Goal: Information Seeking & Learning: Compare options

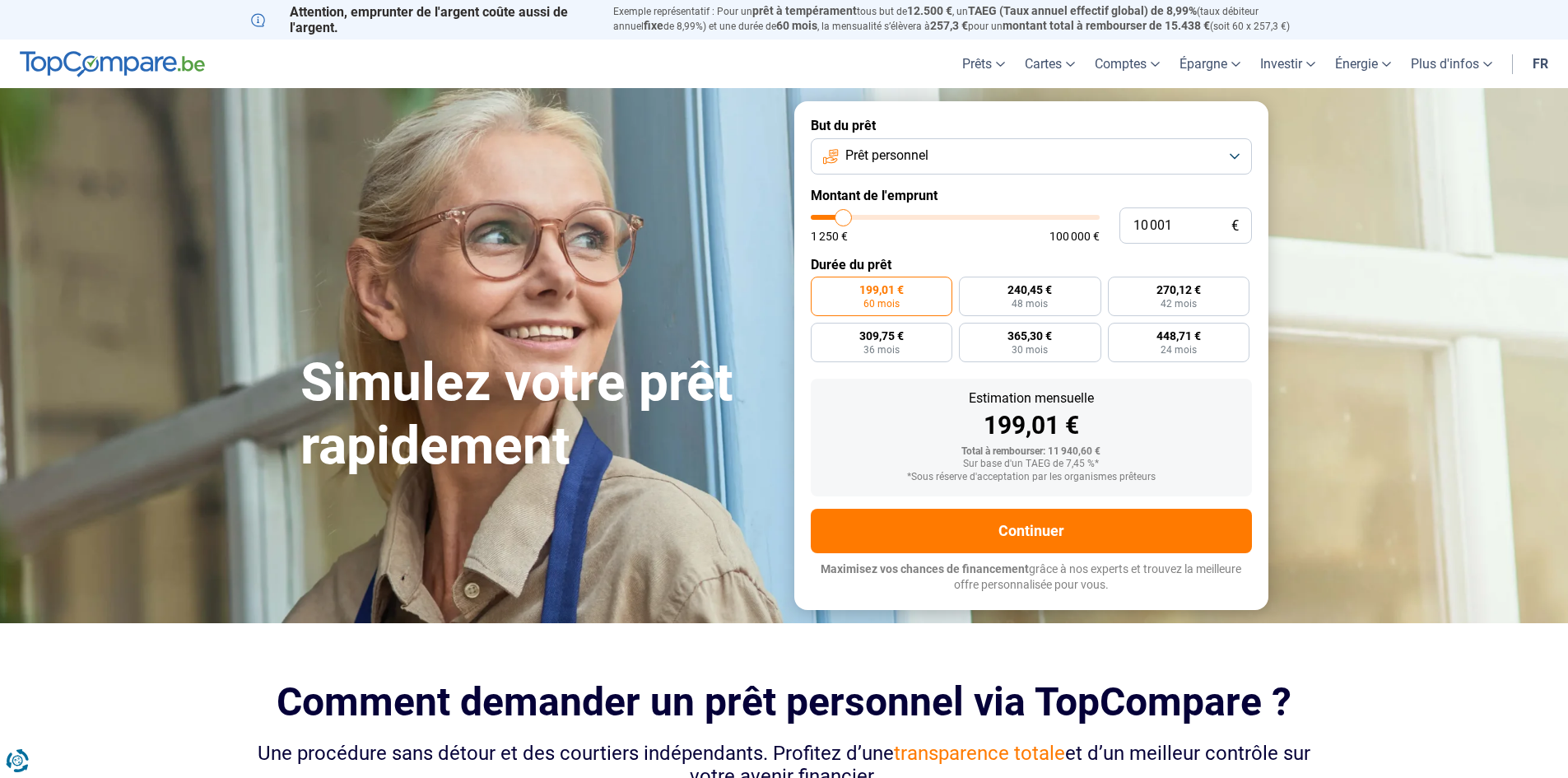
click at [912, 165] on button "Prêt personnel" at bounding box center [1031, 156] width 441 height 36
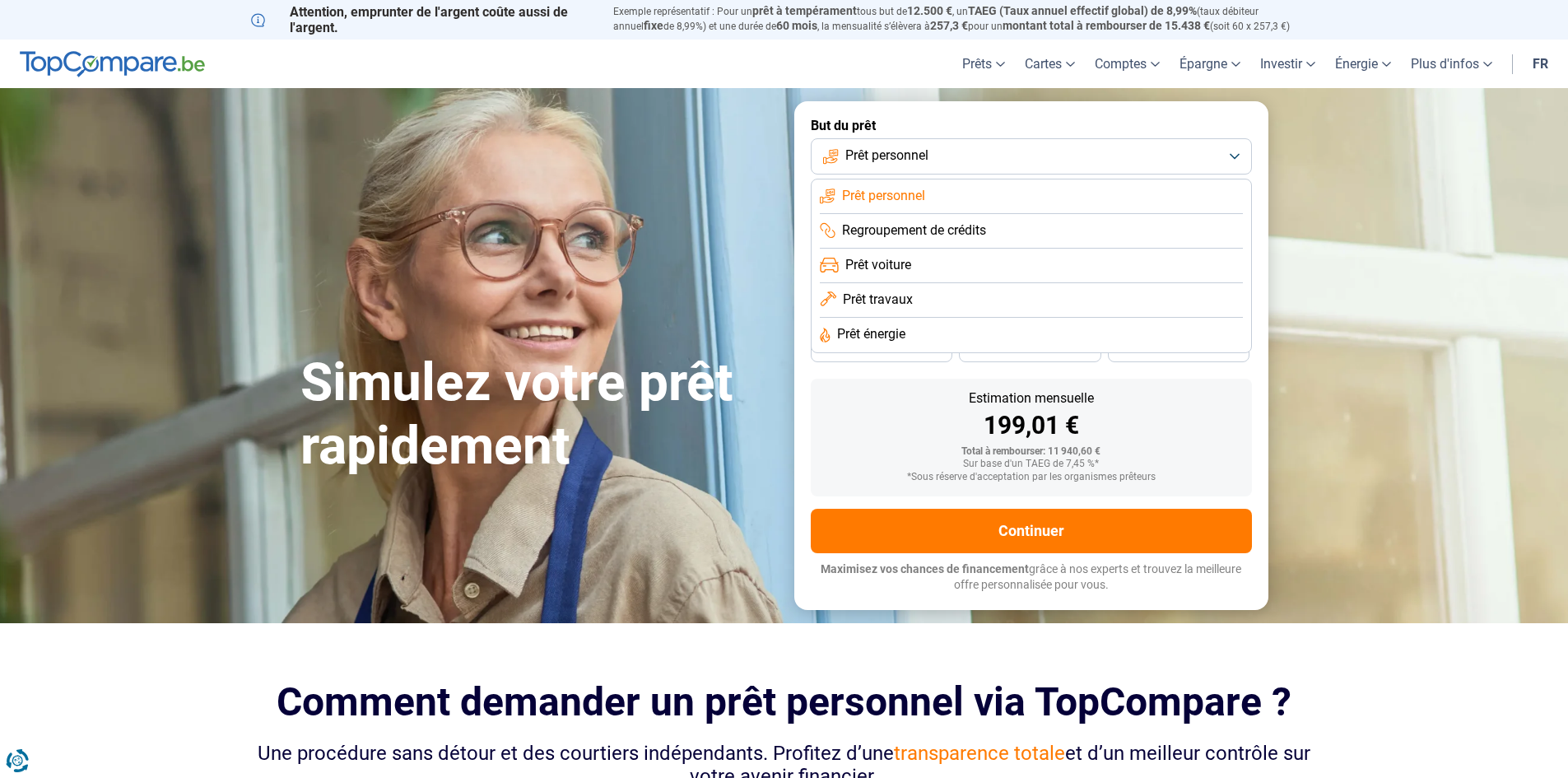
click at [1394, 225] on section "Simulez votre prêt rapidement Simulez votre prêt rapidement But du prêt Prêt pe…" at bounding box center [784, 355] width 1568 height 534
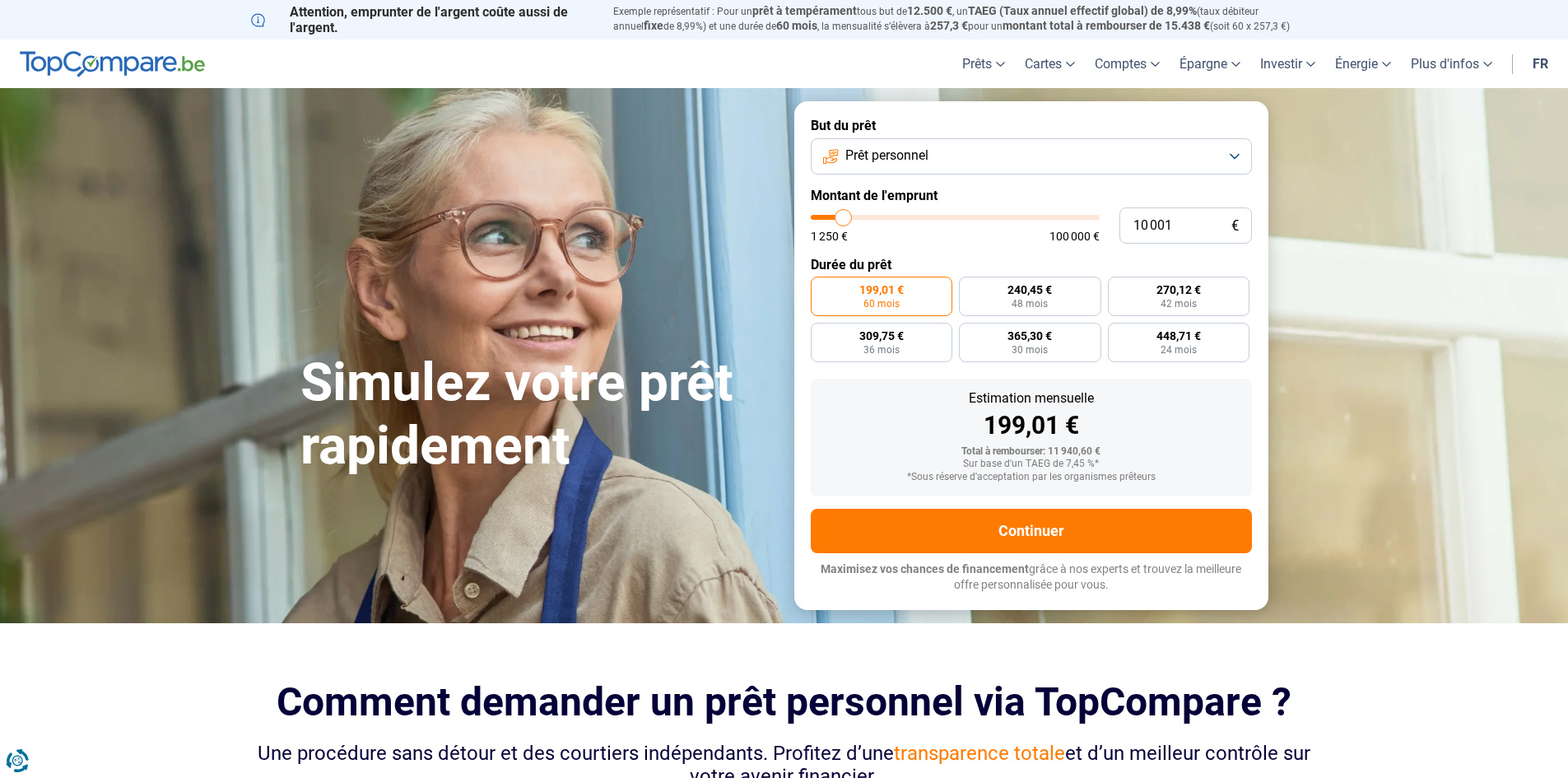
type input "10 500"
type input "10500"
type input "11 750"
type input "11750"
type input "13 000"
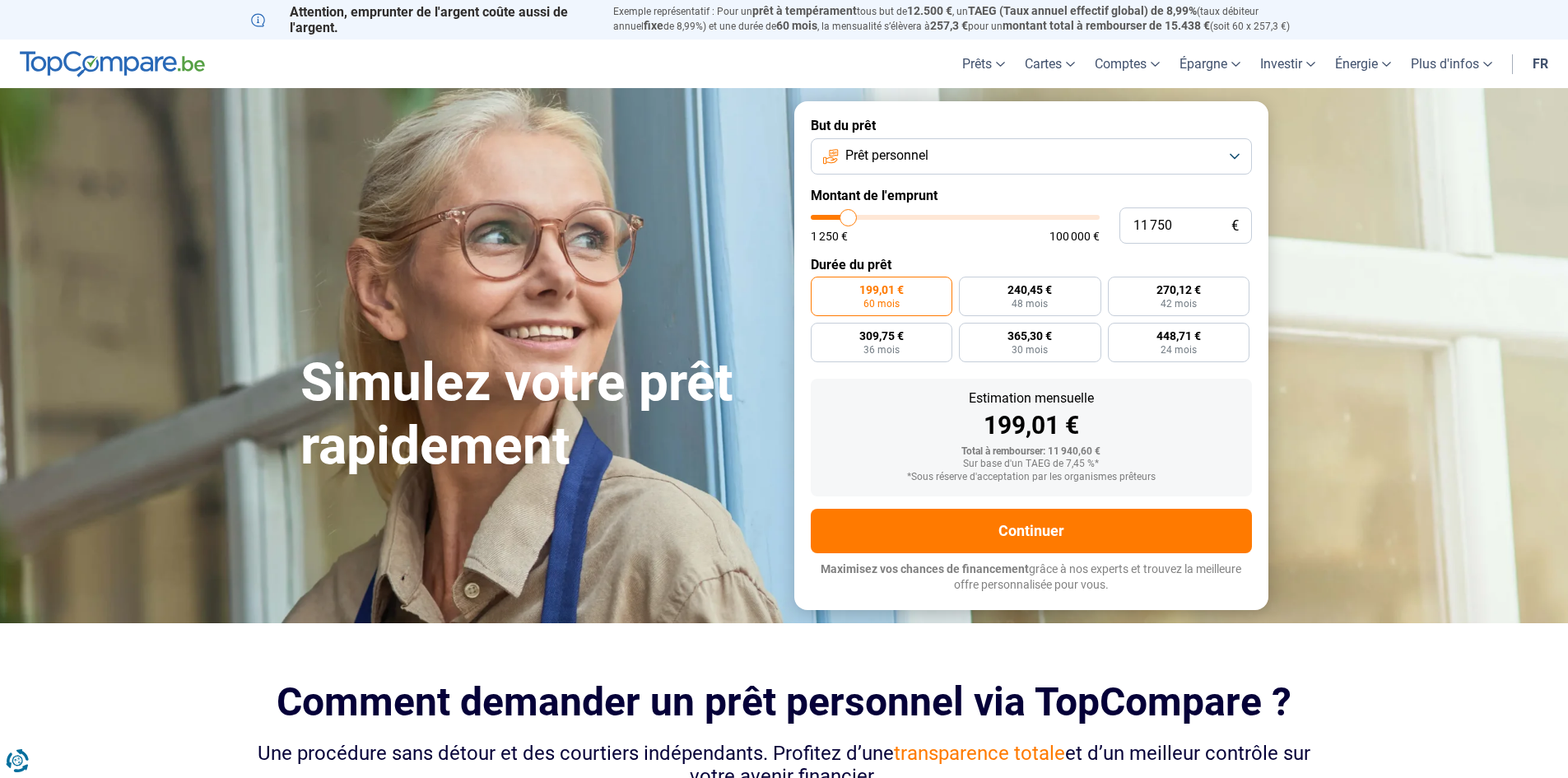
type input "13000"
type input "13 500"
type input "13500"
type input "15 000"
type input "15000"
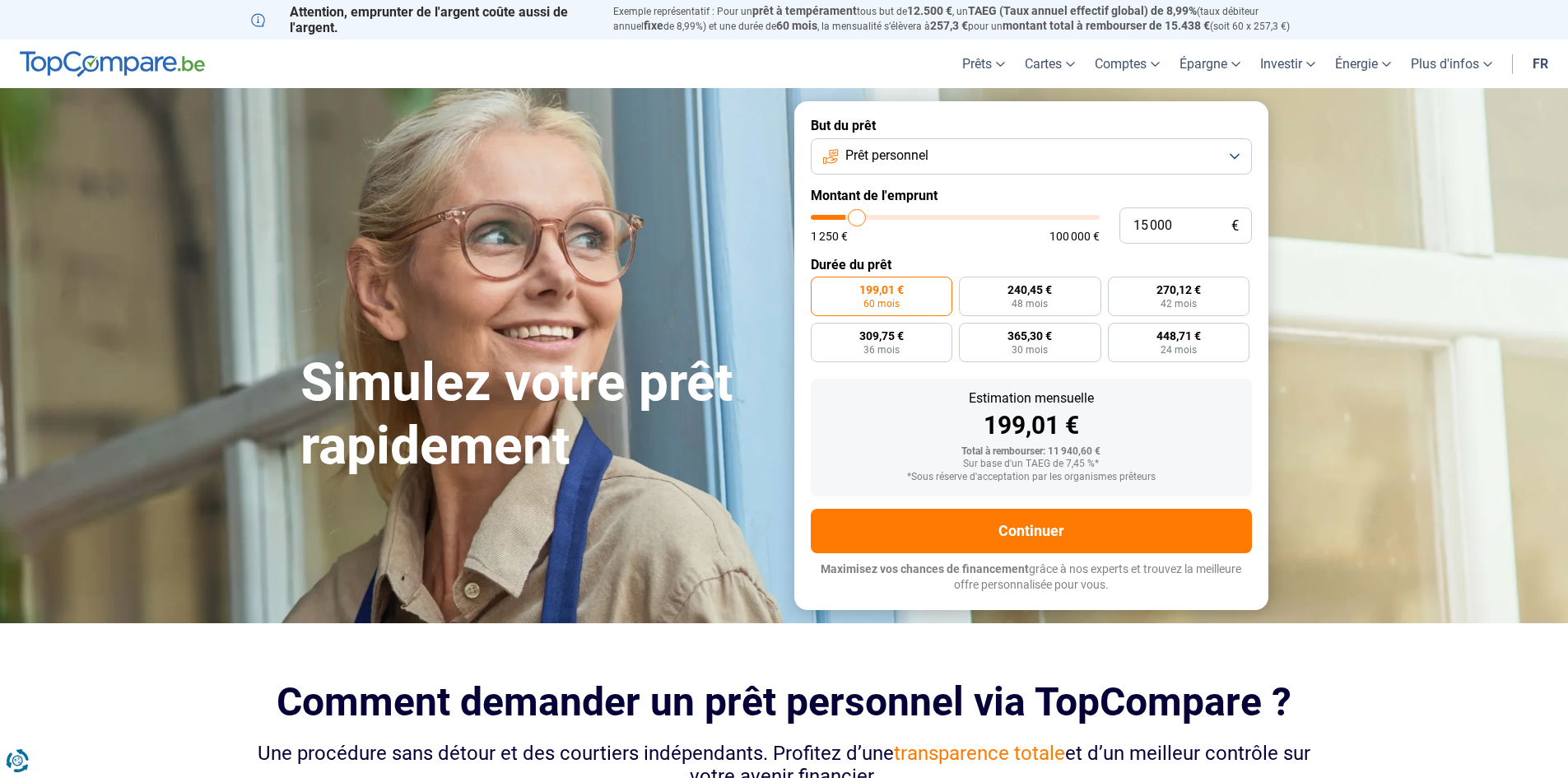
type input "15 750"
type input "15750"
type input "16 250"
type input "16250"
type input "17 500"
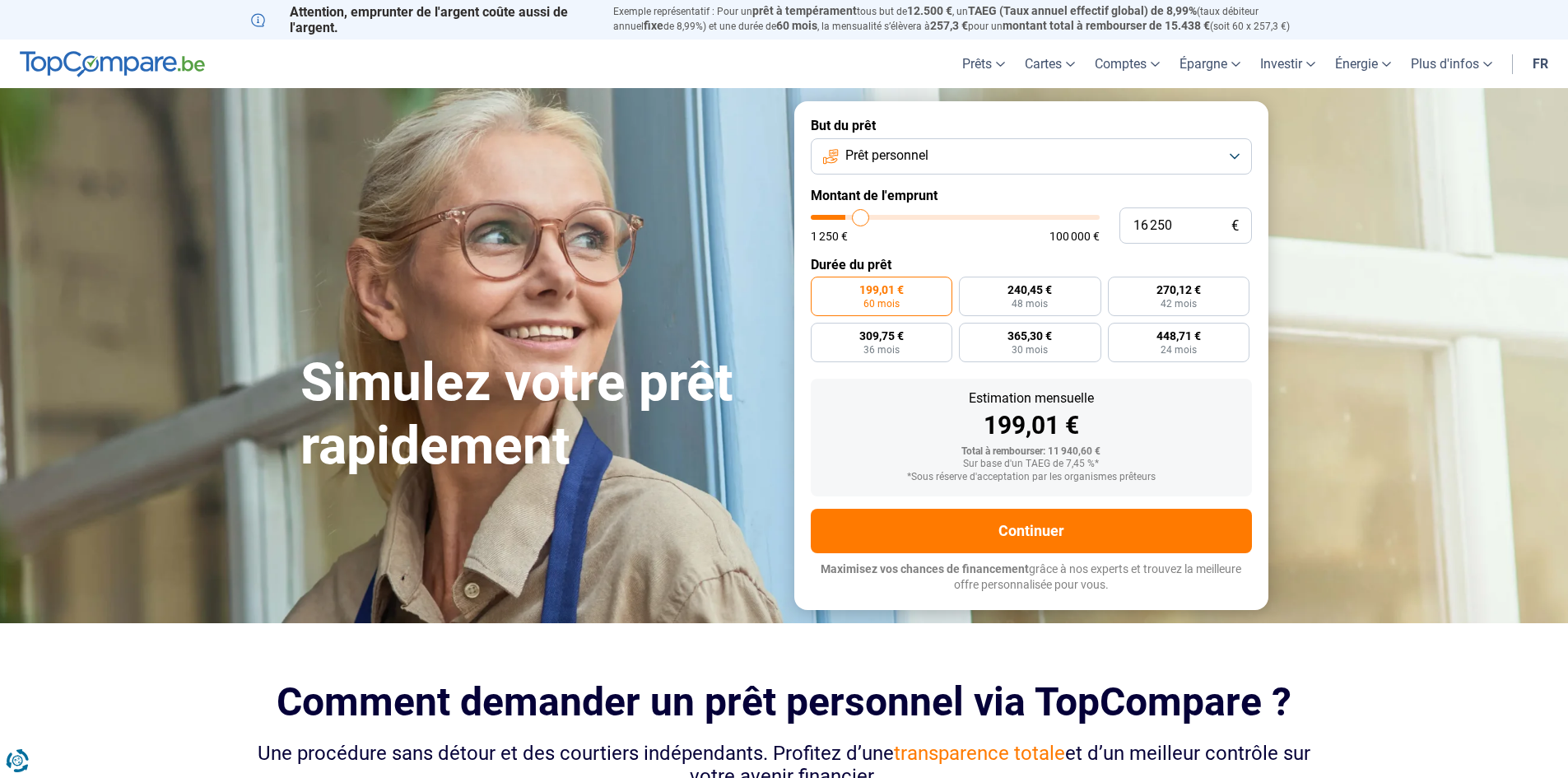
type input "17500"
type input "19 250"
type input "19250"
type input "20 500"
type input "20500"
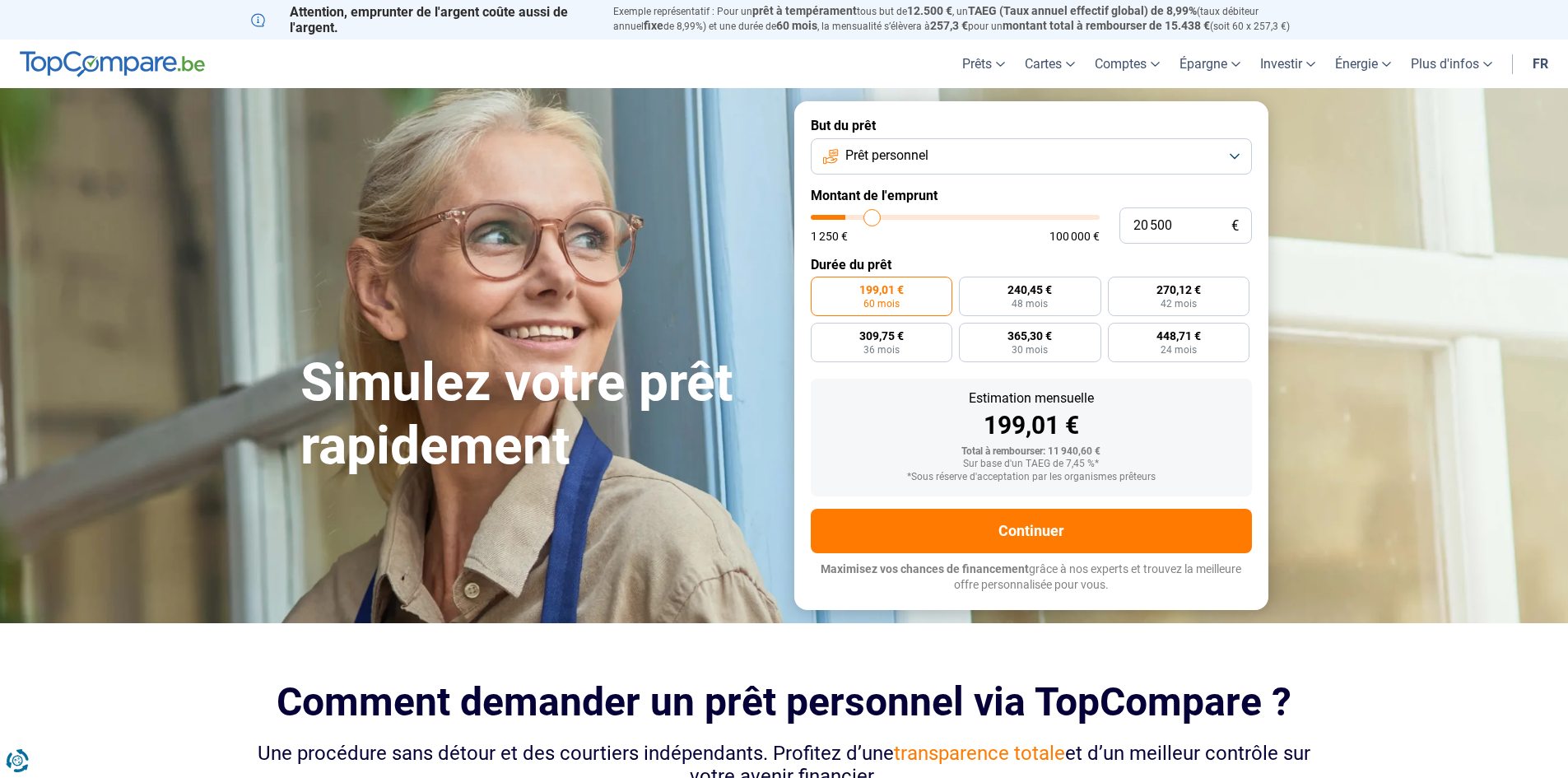
type input "22 000"
type input "22000"
type input "23 500"
type input "23500"
type input "25 000"
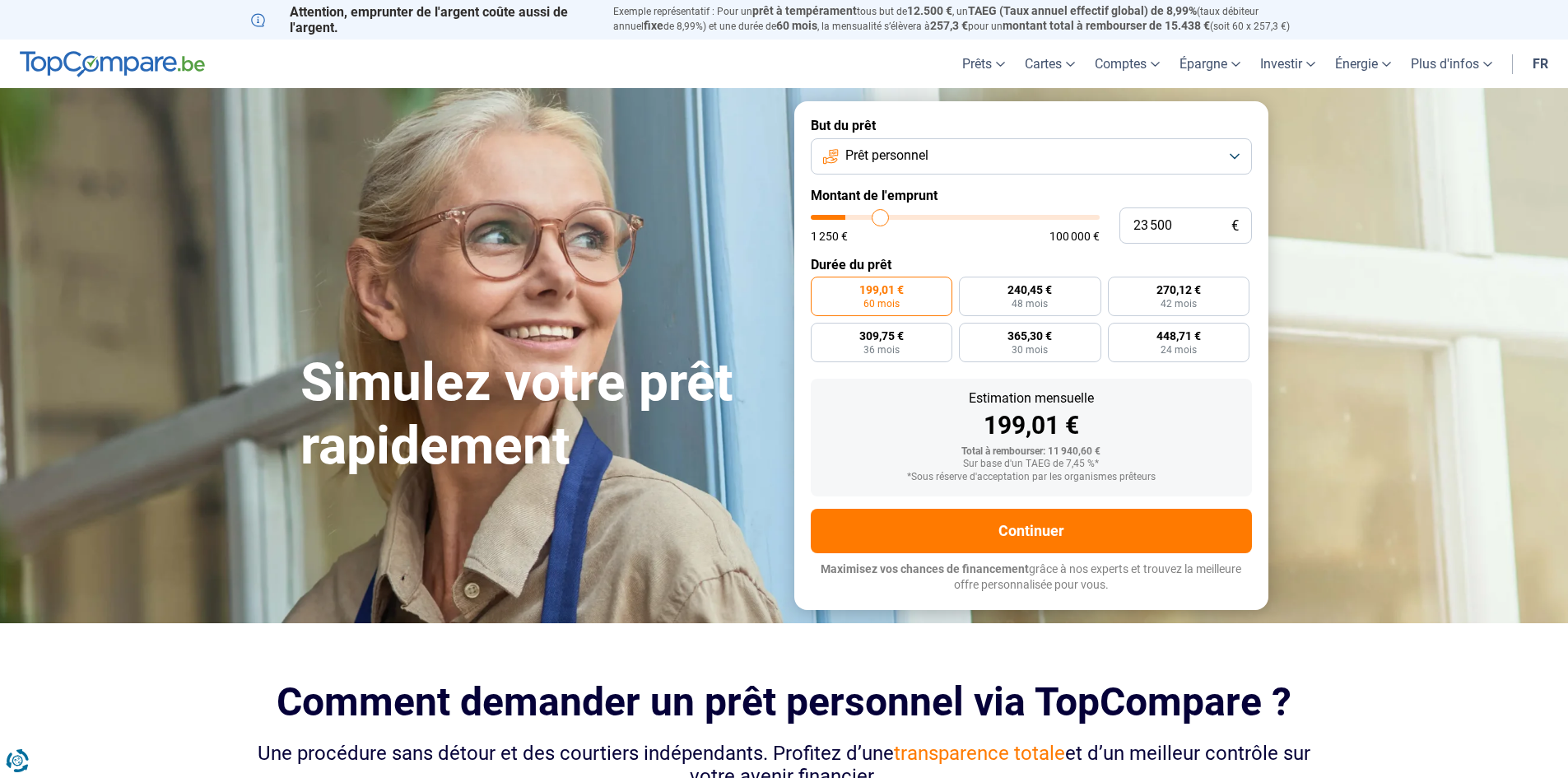
type input "25000"
type input "26 750"
type input "26750"
type input "28 000"
type input "28000"
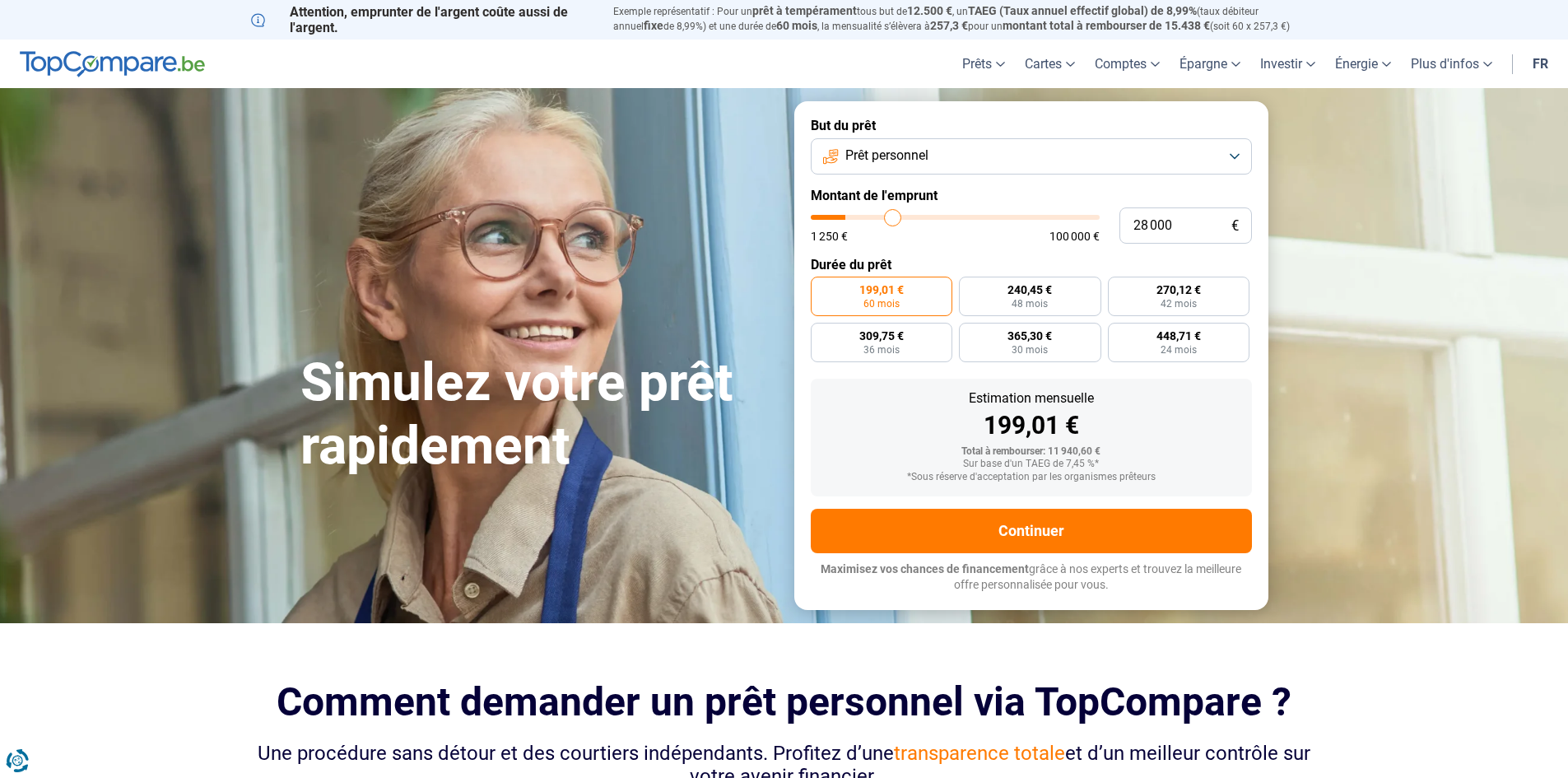
type input "29 000"
type input "29000"
type input "29 750"
type input "29750"
type input "31 000"
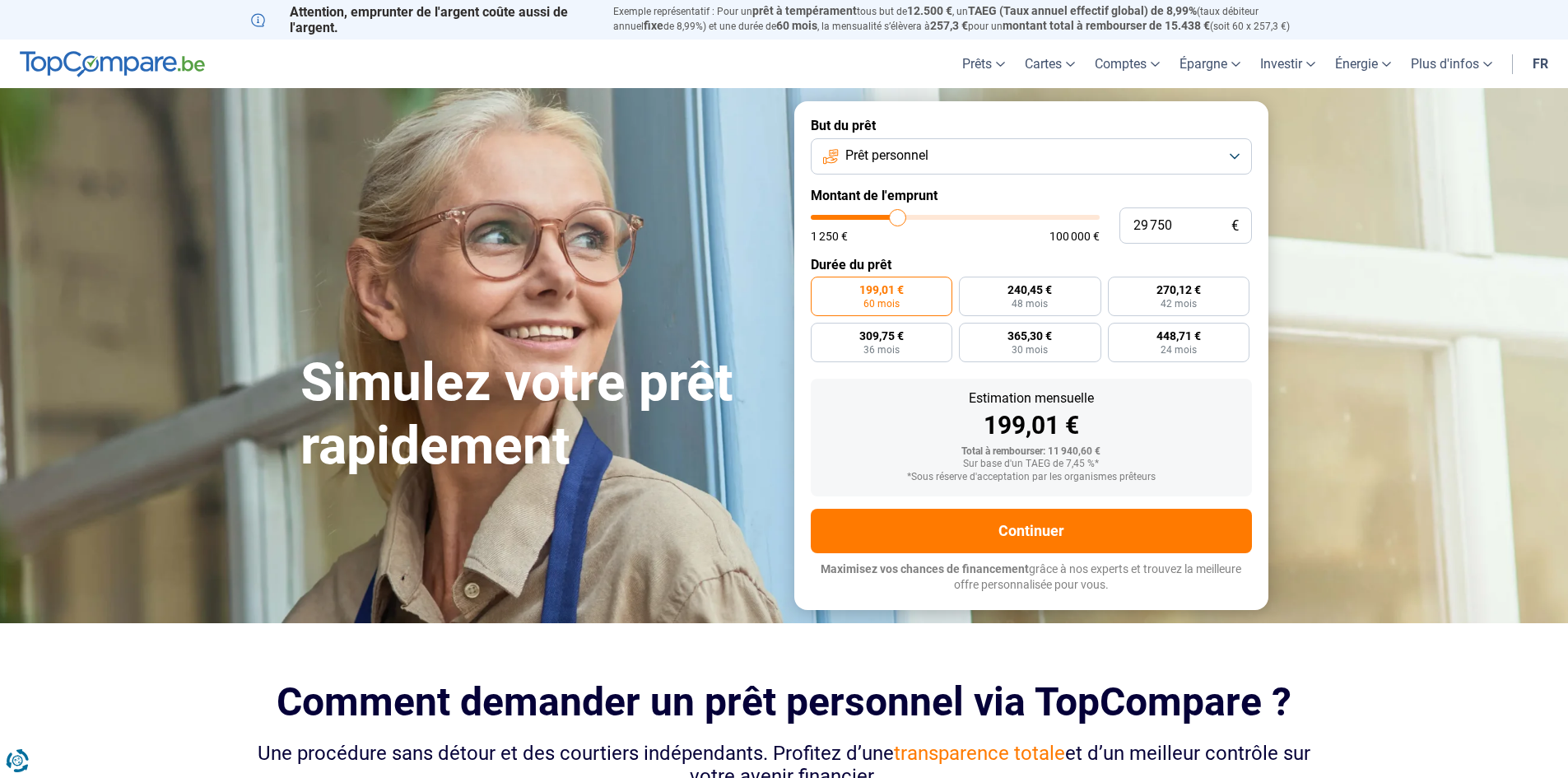
type input "31000"
type input "31 750"
type input "31750"
type input "32 500"
type input "32500"
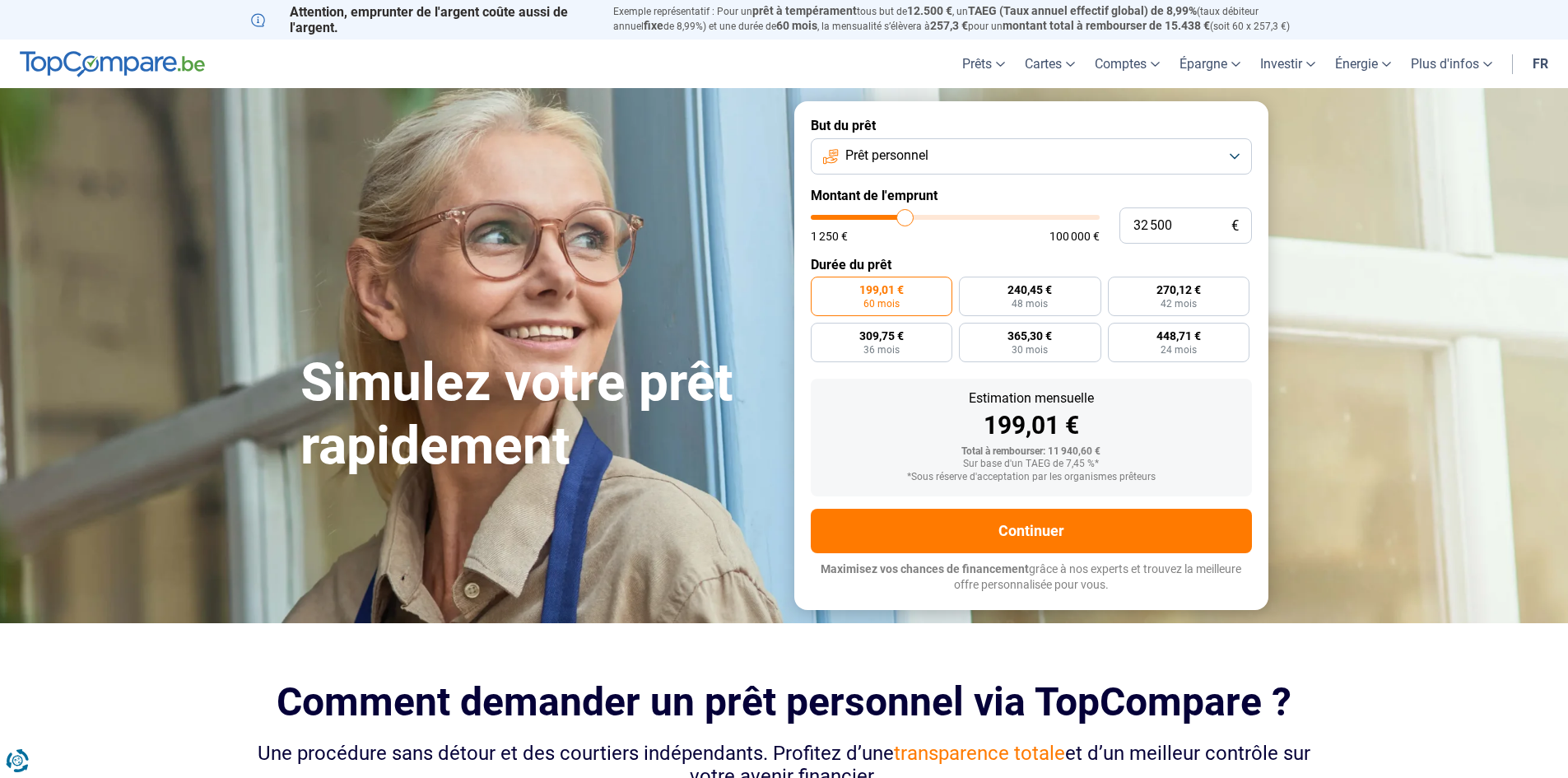
type input "33 250"
type input "33250"
type input "34 000"
type input "34000"
type input "35 750"
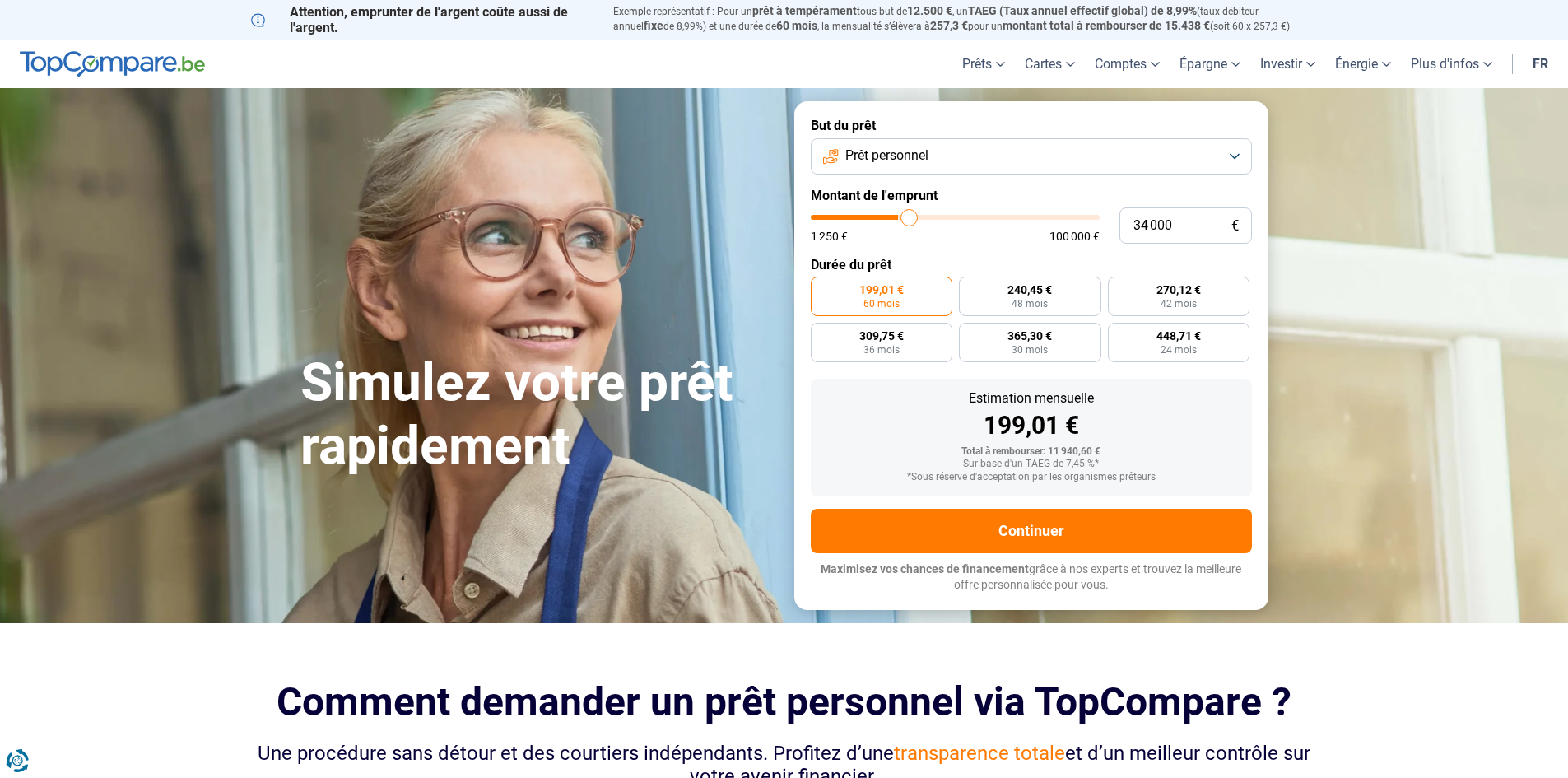
type input "35750"
type input "37 000"
type input "37000"
type input "38 000"
type input "38000"
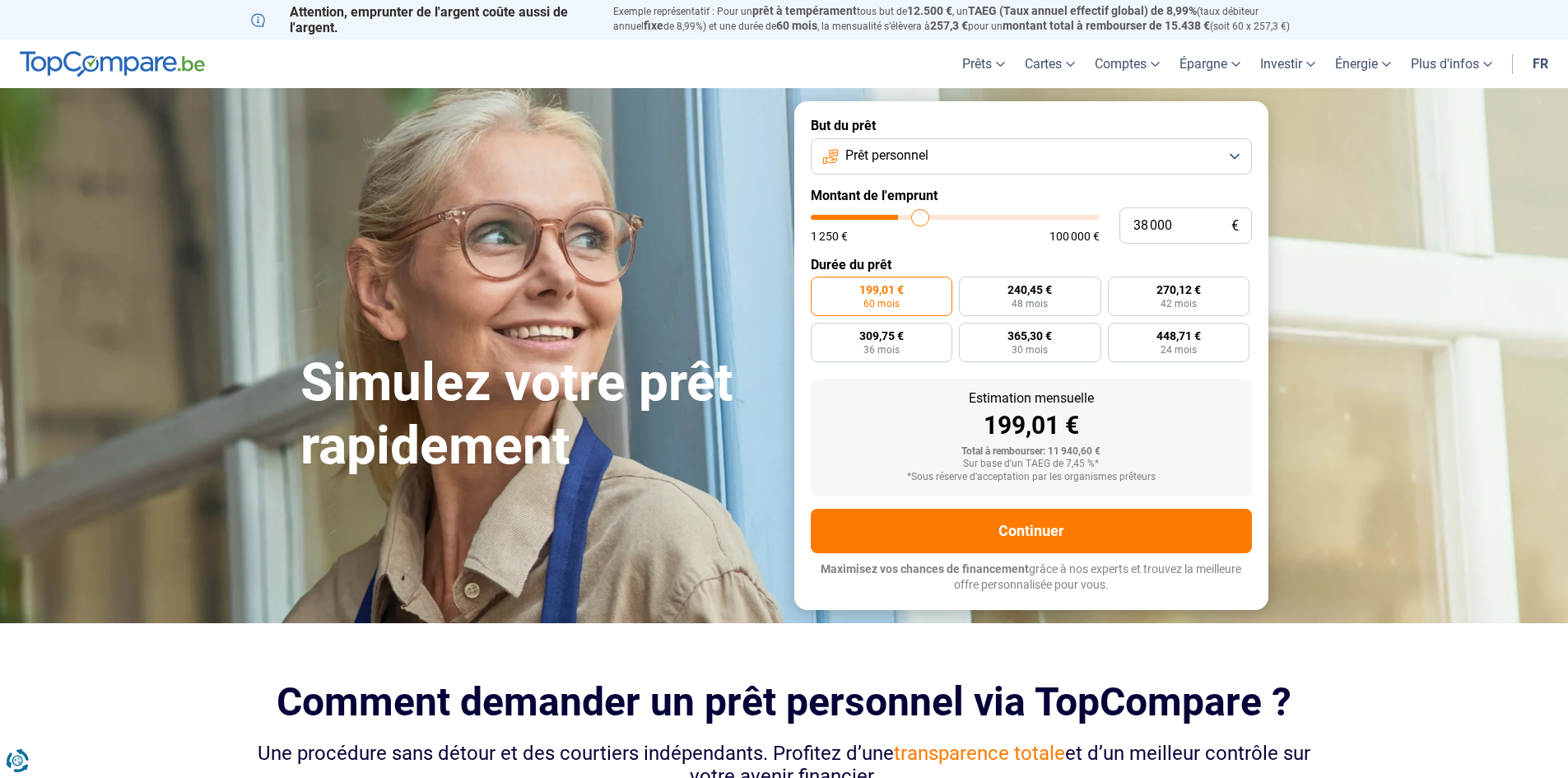
type input "38 750"
type input "38750"
type input "40 250"
type input "40250"
type input "40 750"
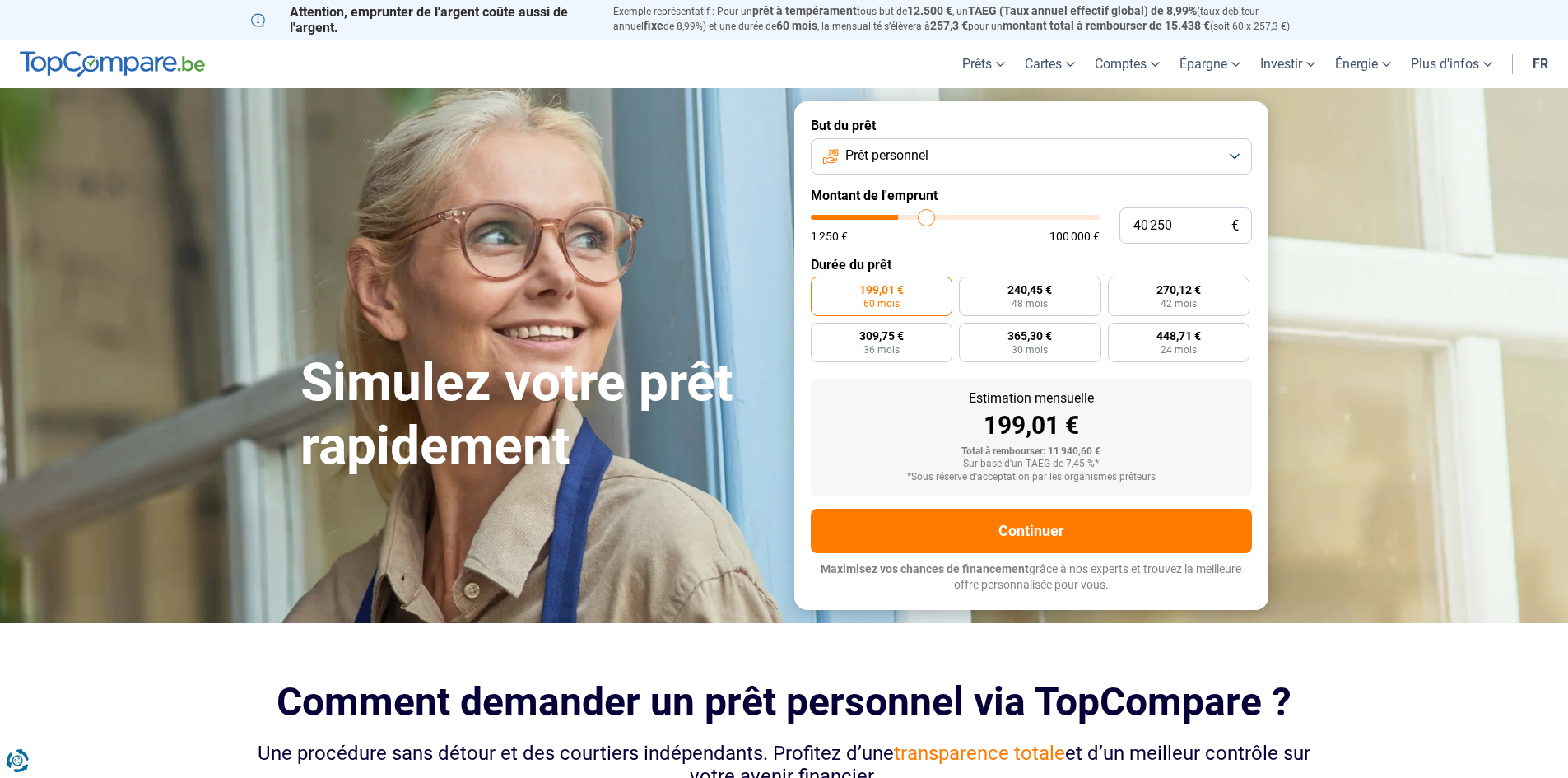
type input "40750"
type input "41 250"
type input "41250"
type input "42 000"
type input "42000"
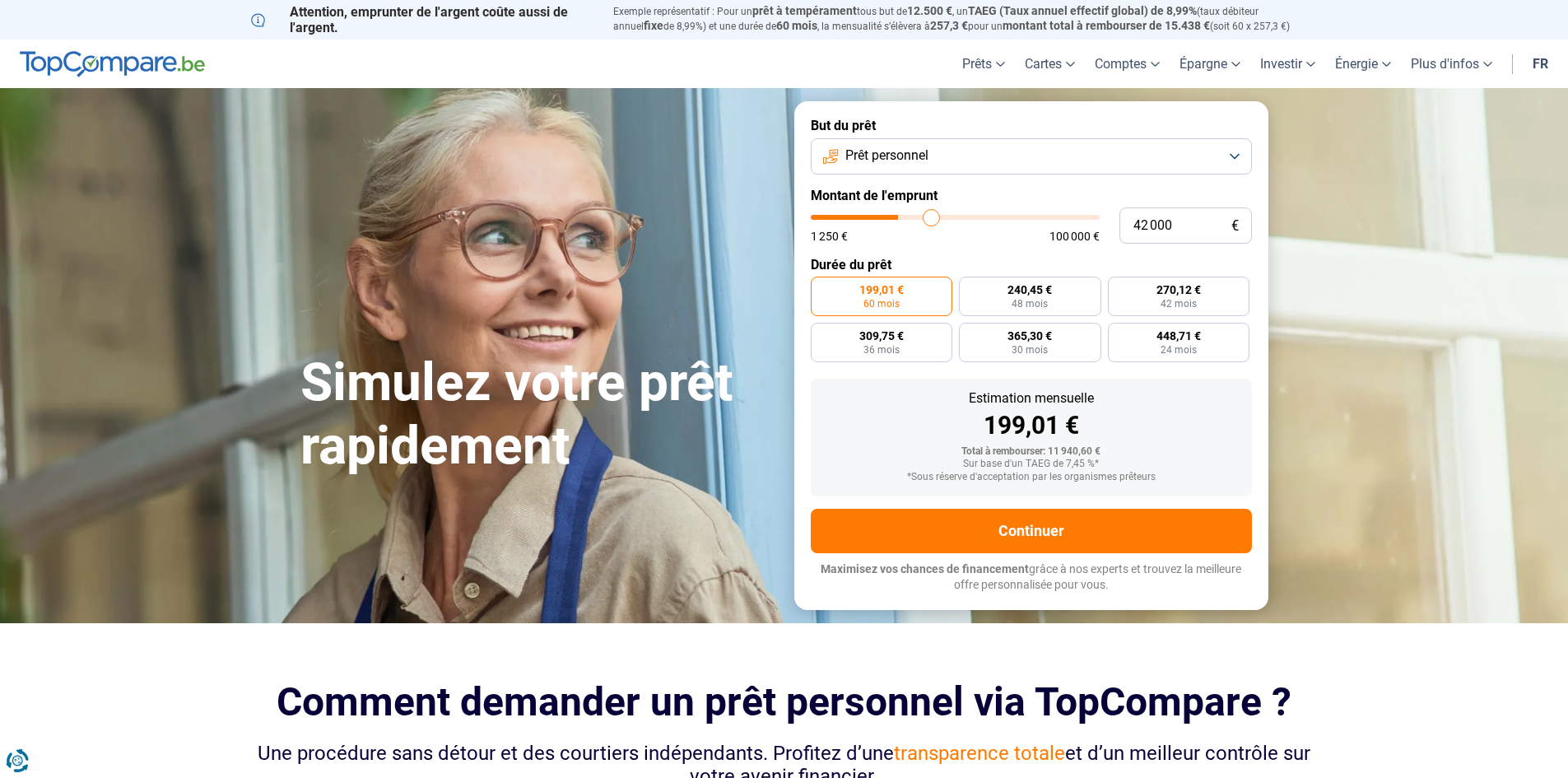
type input "42 250"
type input "42250"
type input "42 500"
type input "42500"
type input "42 750"
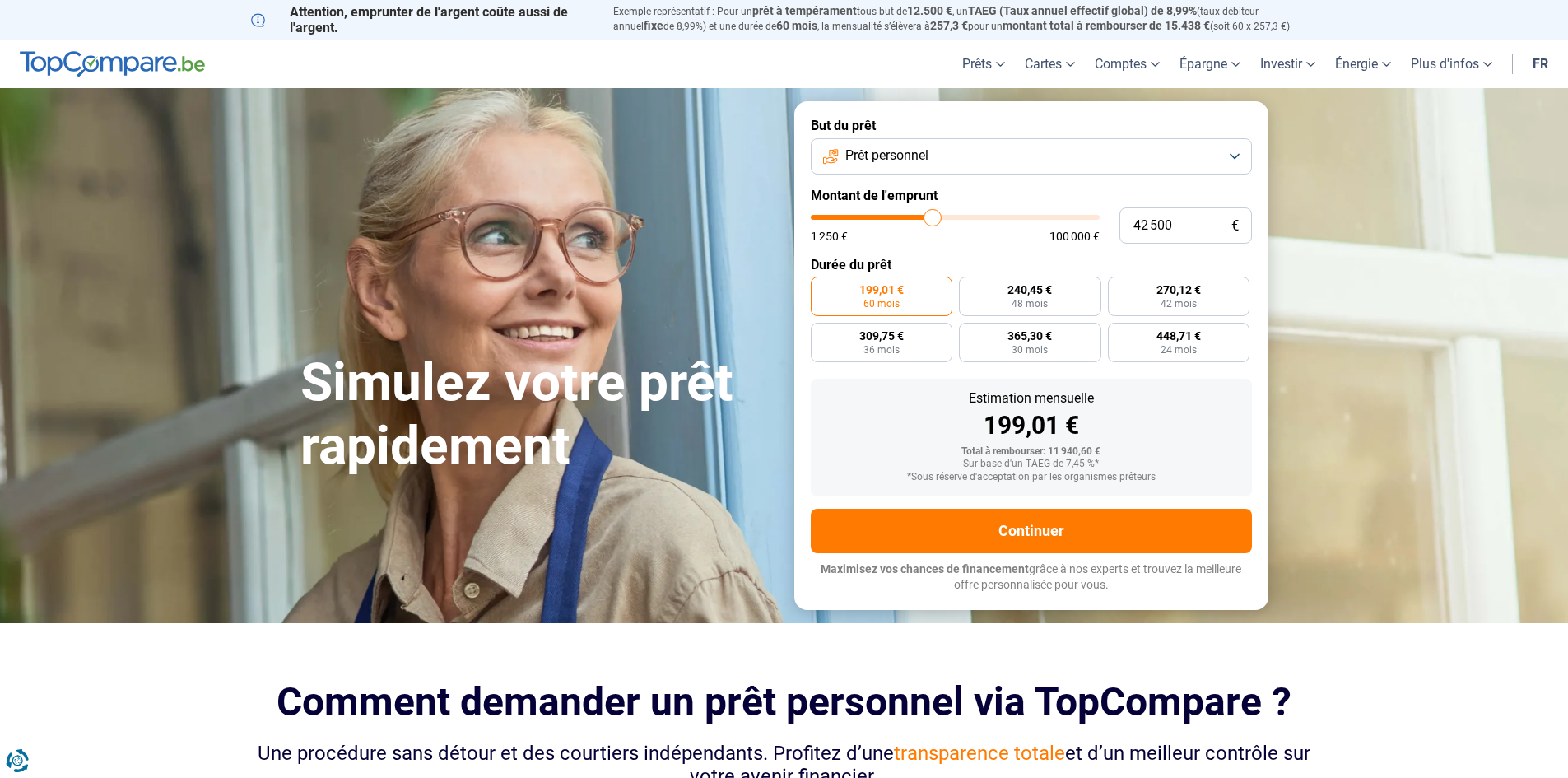
type input "42750"
type input "43 000"
type input "43000"
type input "43 500"
type input "43500"
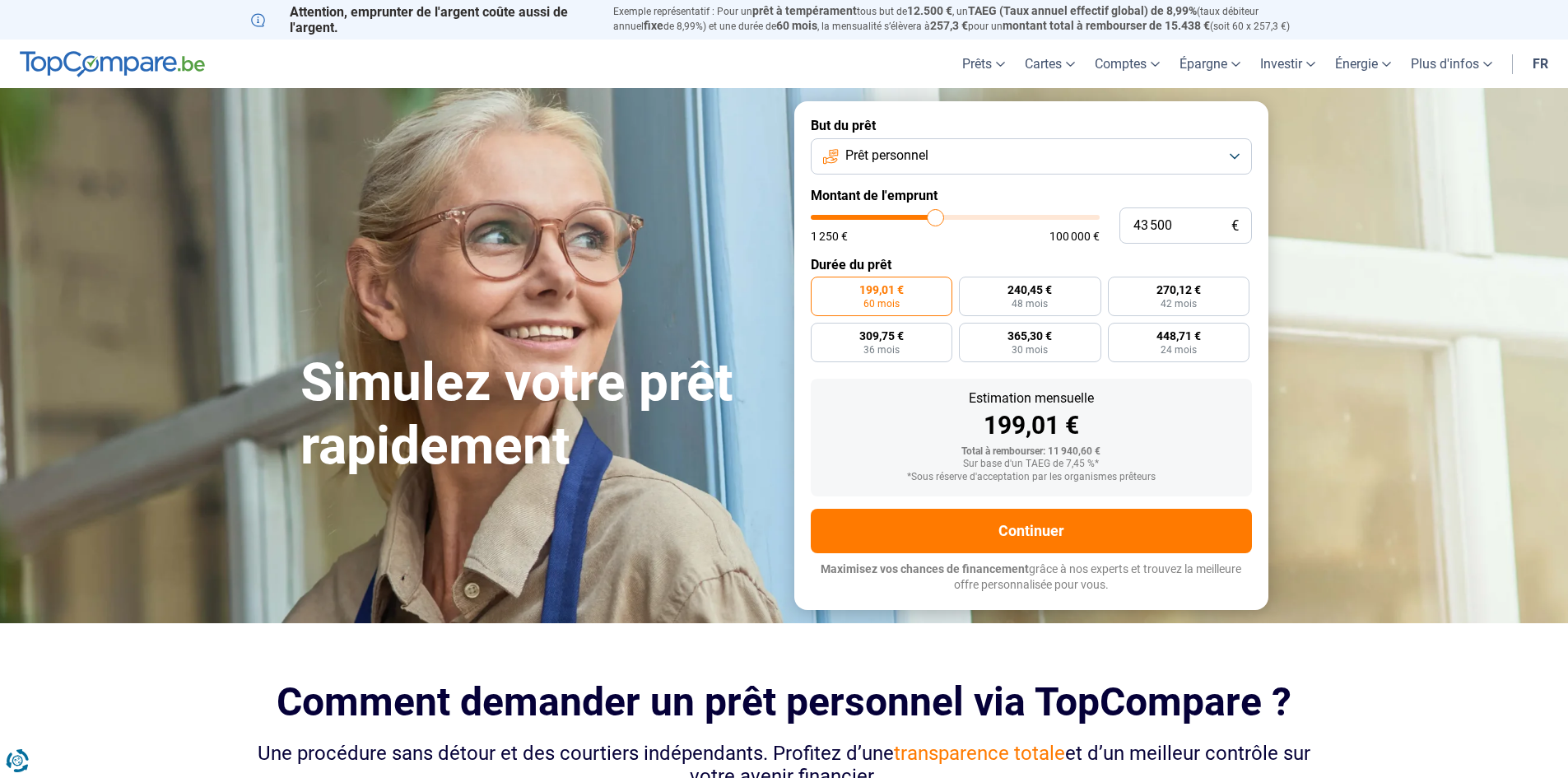
type input "43 750"
type input "43750"
type input "43 500"
type input "43500"
type input "43 000"
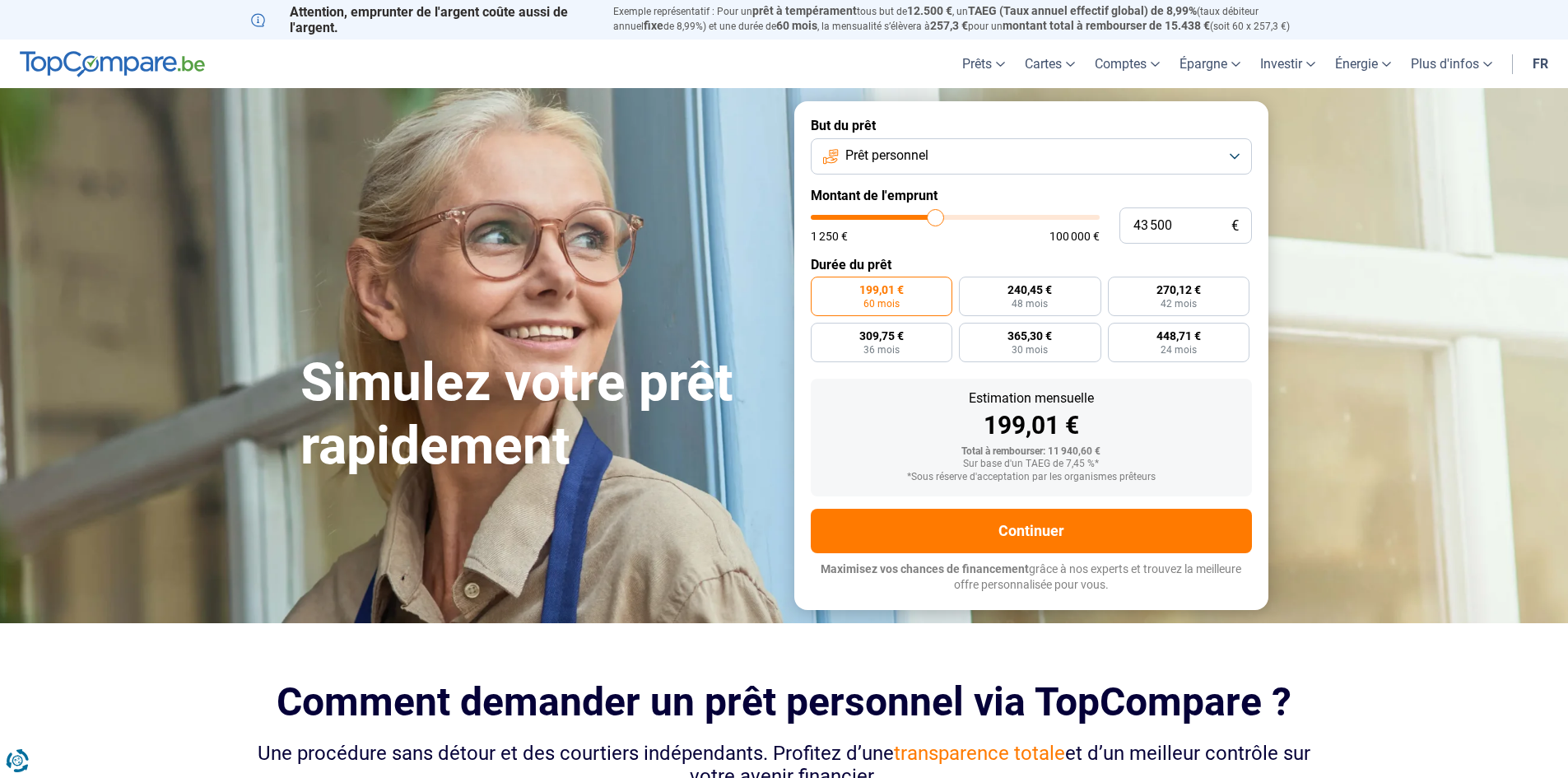
type input "43000"
type input "42 750"
type input "42750"
type input "42 500"
type input "42500"
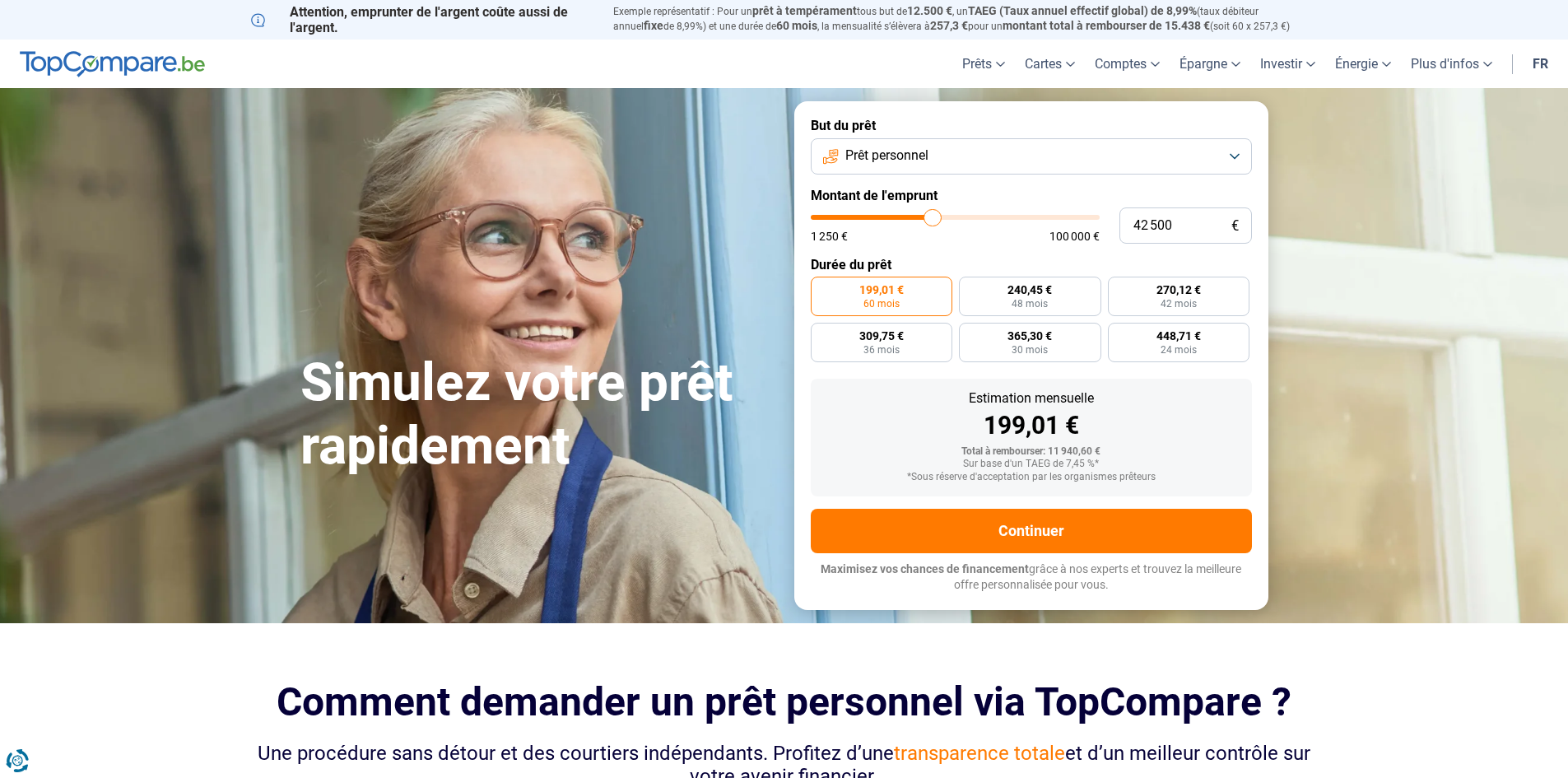
type input "42 250"
type input "42250"
type input "42 000"
type input "42000"
type input "41 500"
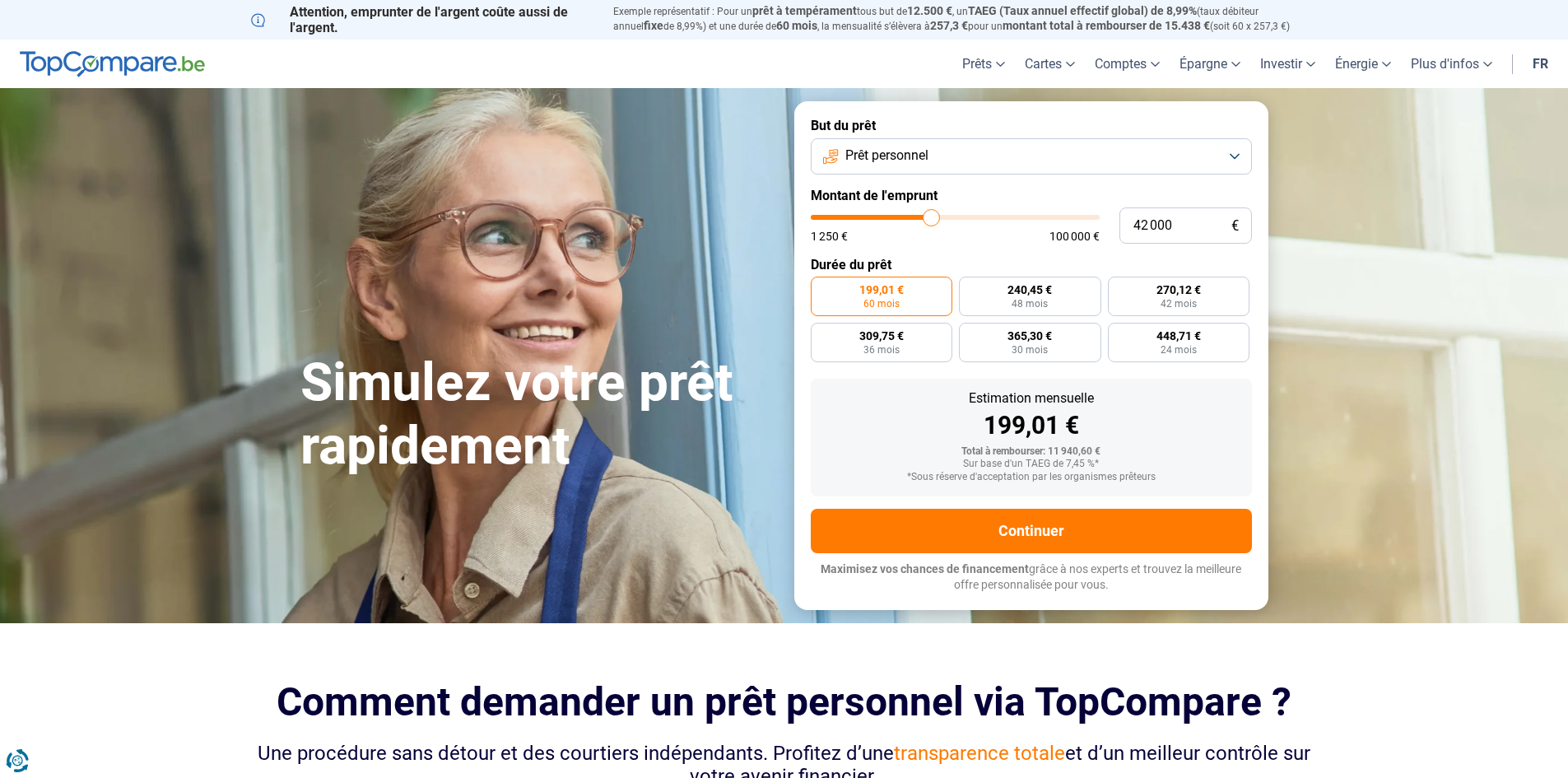
type input "41500"
type input "41 250"
type input "41250"
type input "41 000"
type input "41000"
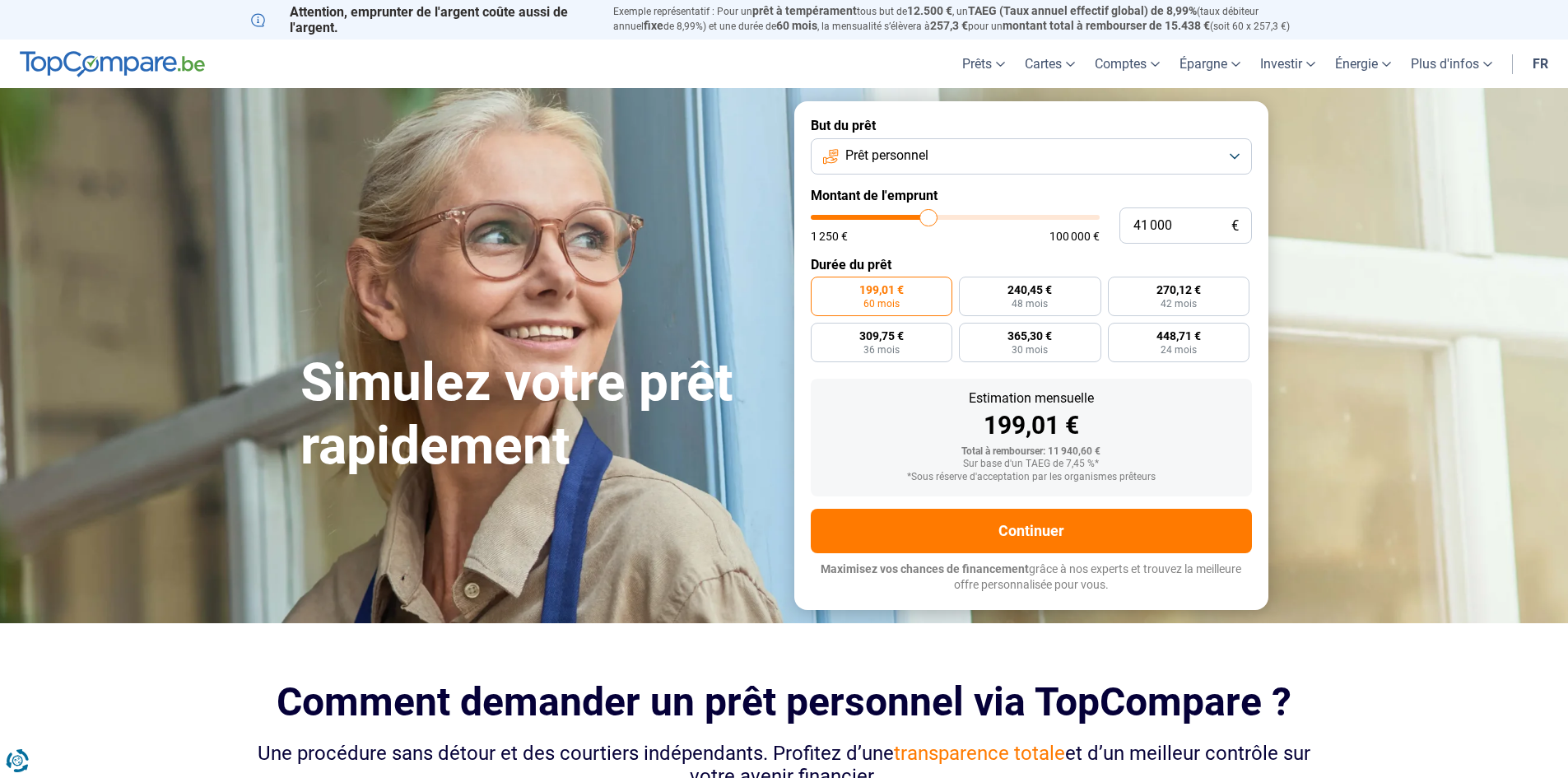
type input "40 750"
type input "40750"
type input "40 250"
type input "40250"
type input "40 000"
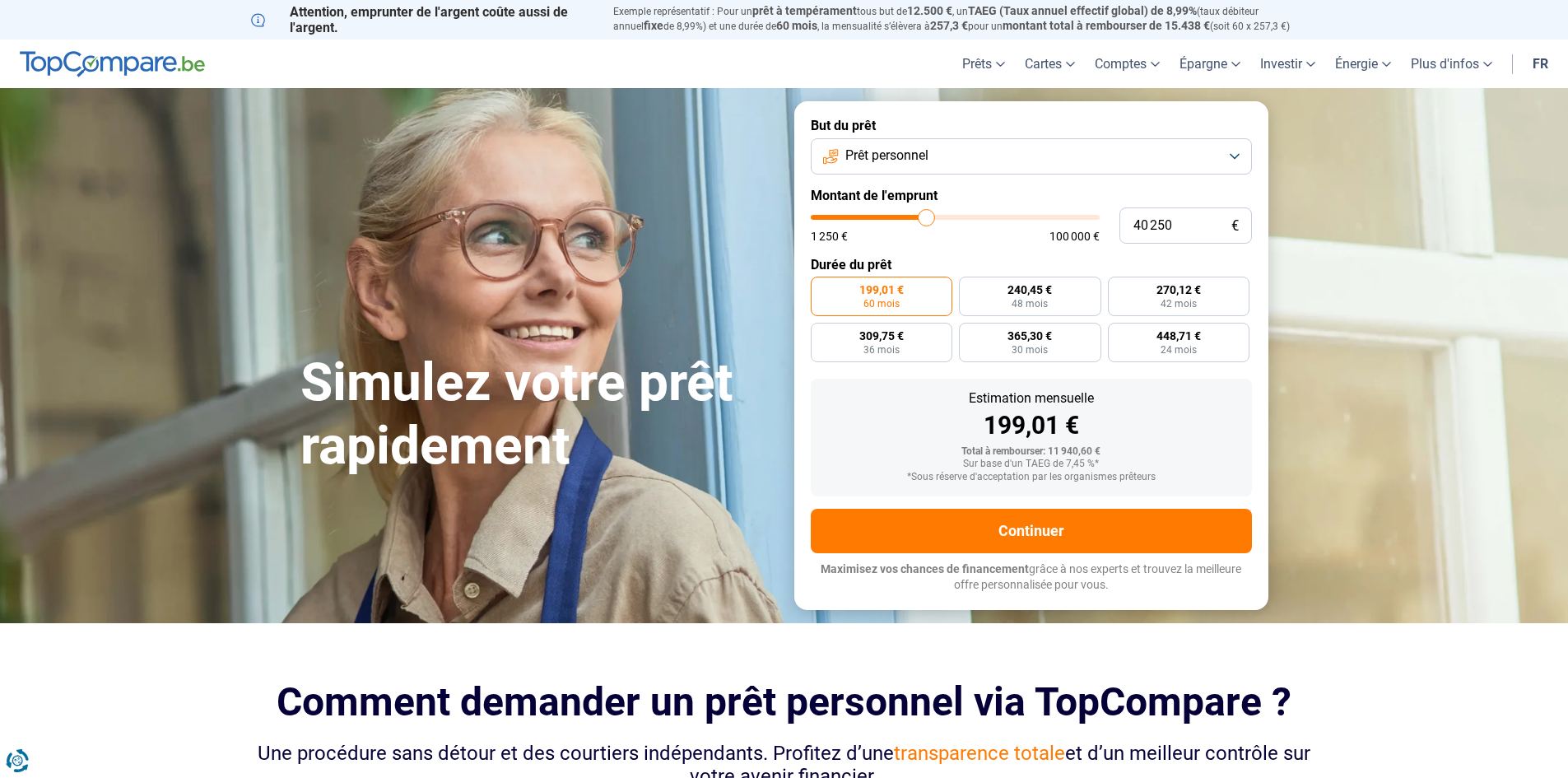
type input "40000"
type input "39 750"
type input "39750"
type input "39 250"
type input "39250"
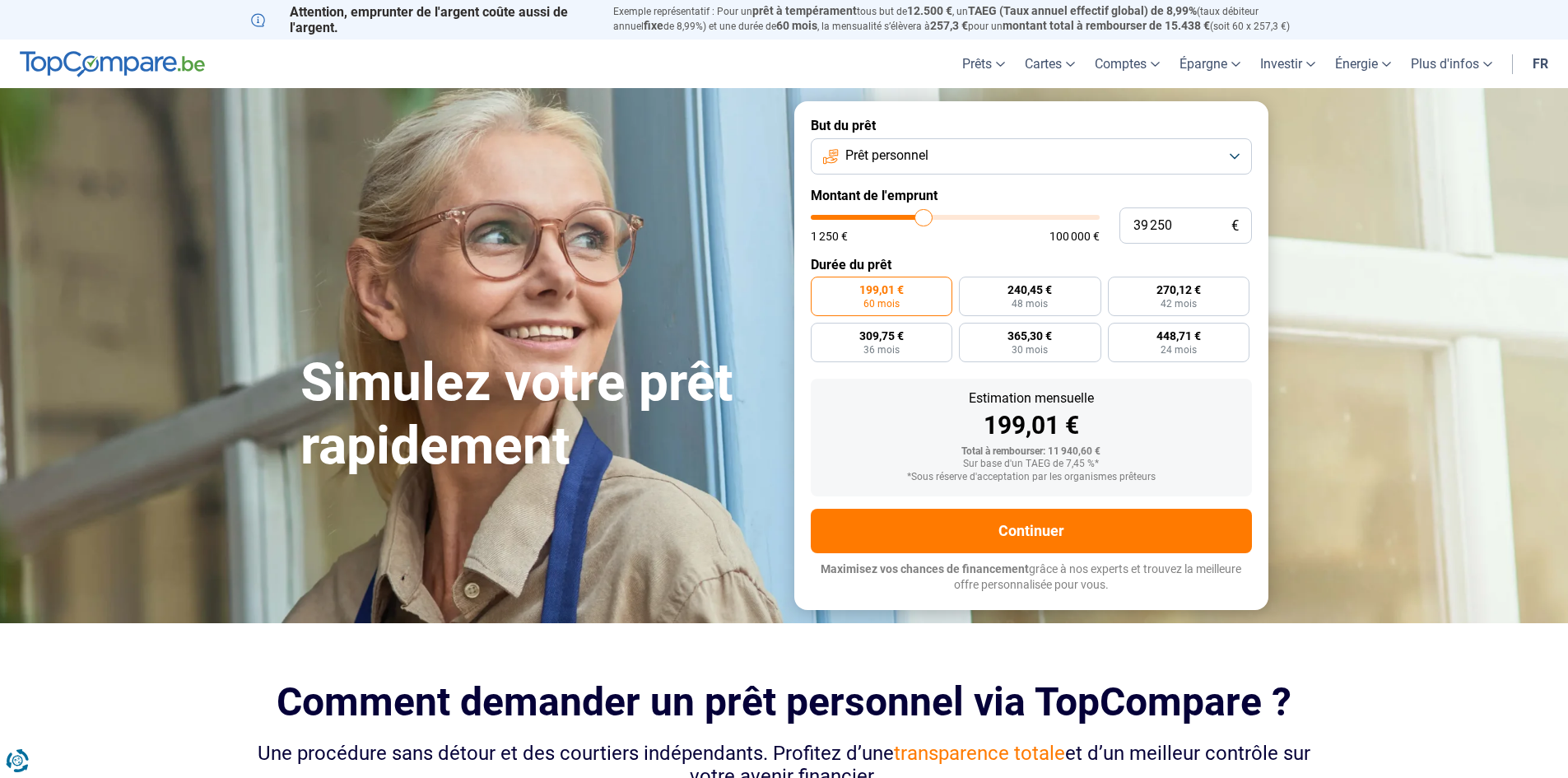
type input "38 750"
type input "38750"
type input "38 500"
type input "38500"
type input "38 250"
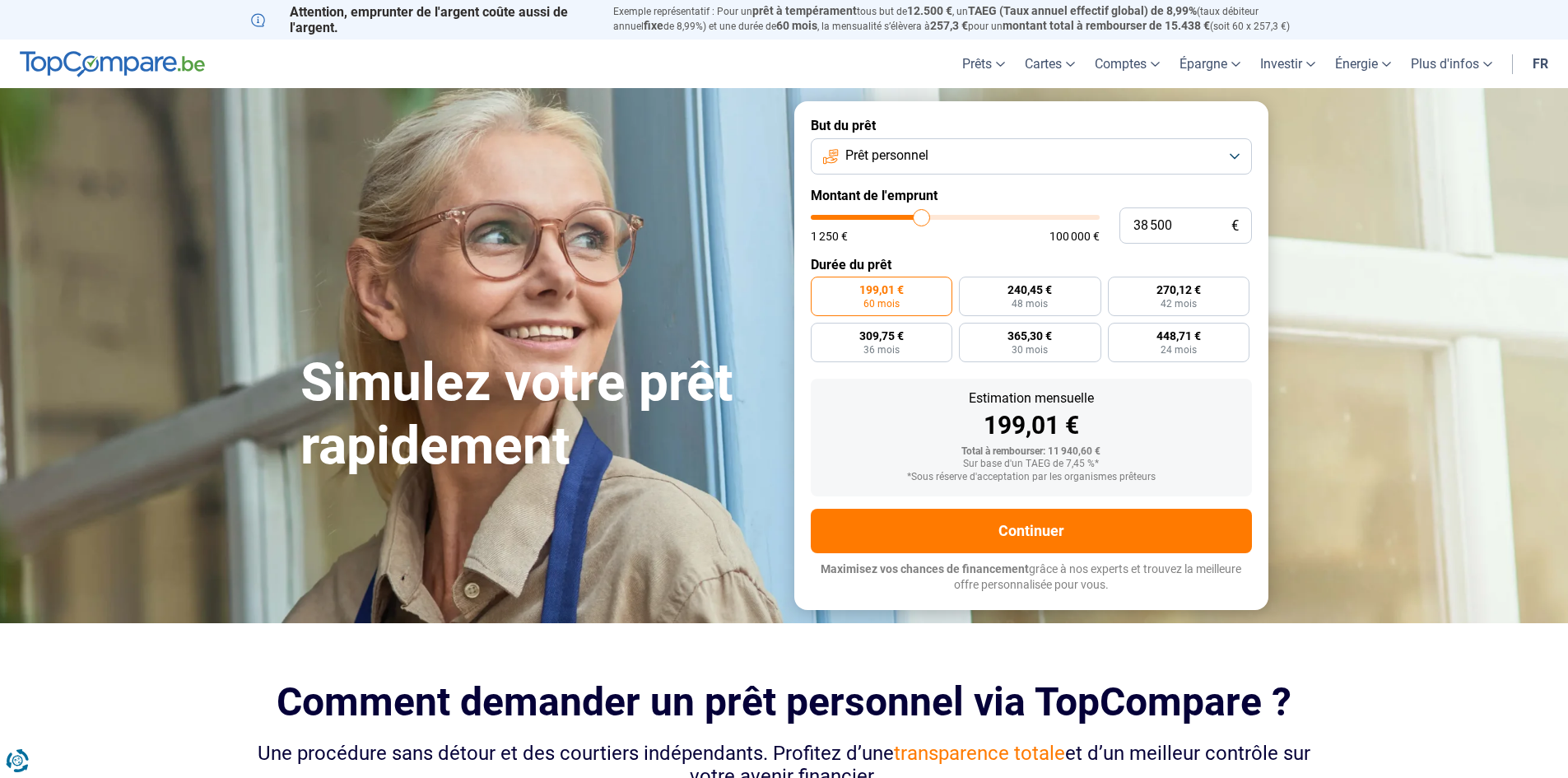
type input "38250"
type input "38 000"
type input "38000"
type input "37 750"
type input "37750"
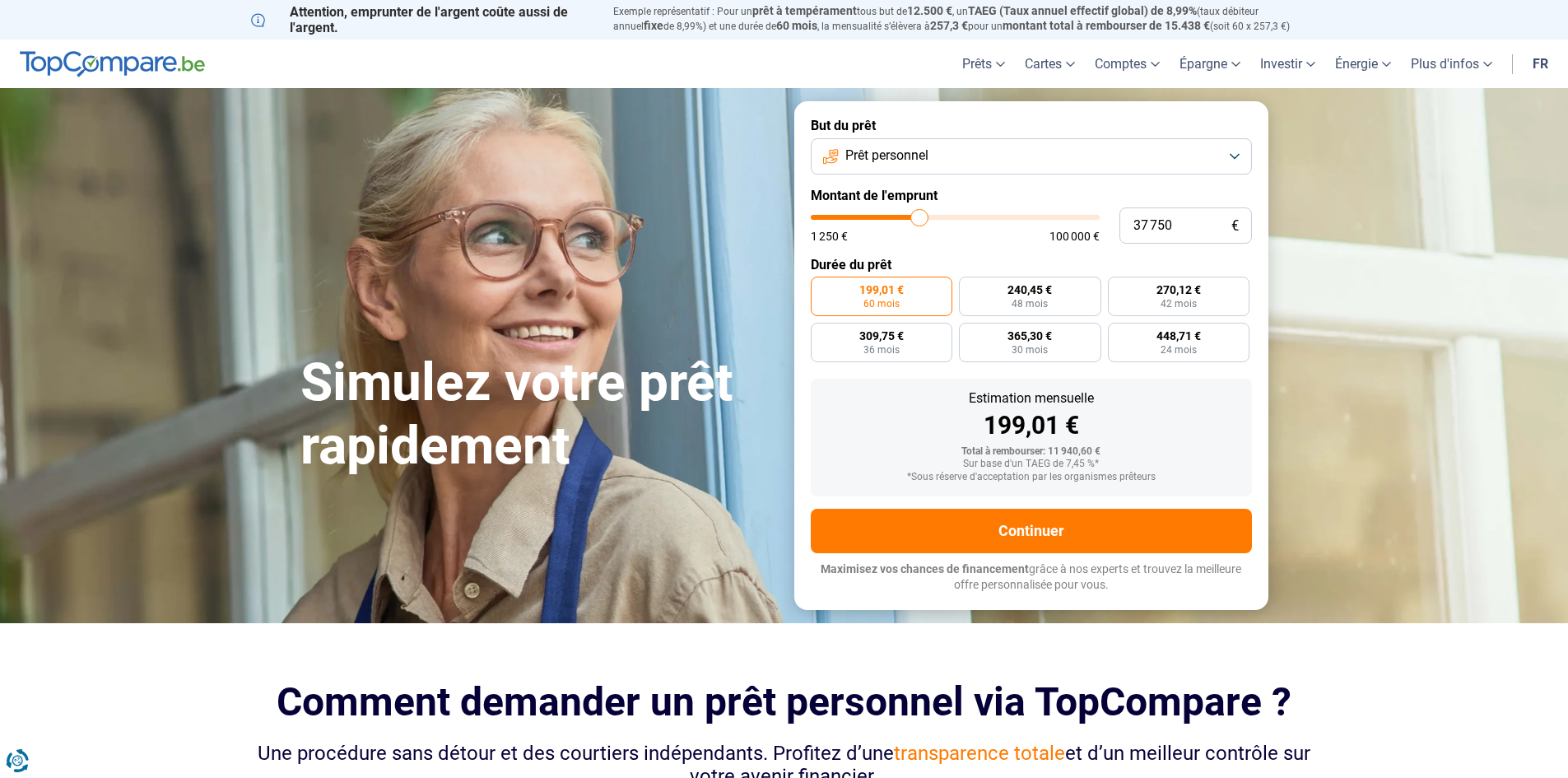
type input "37 250"
type input "37250"
type input "37 000"
type input "37000"
type input "37 250"
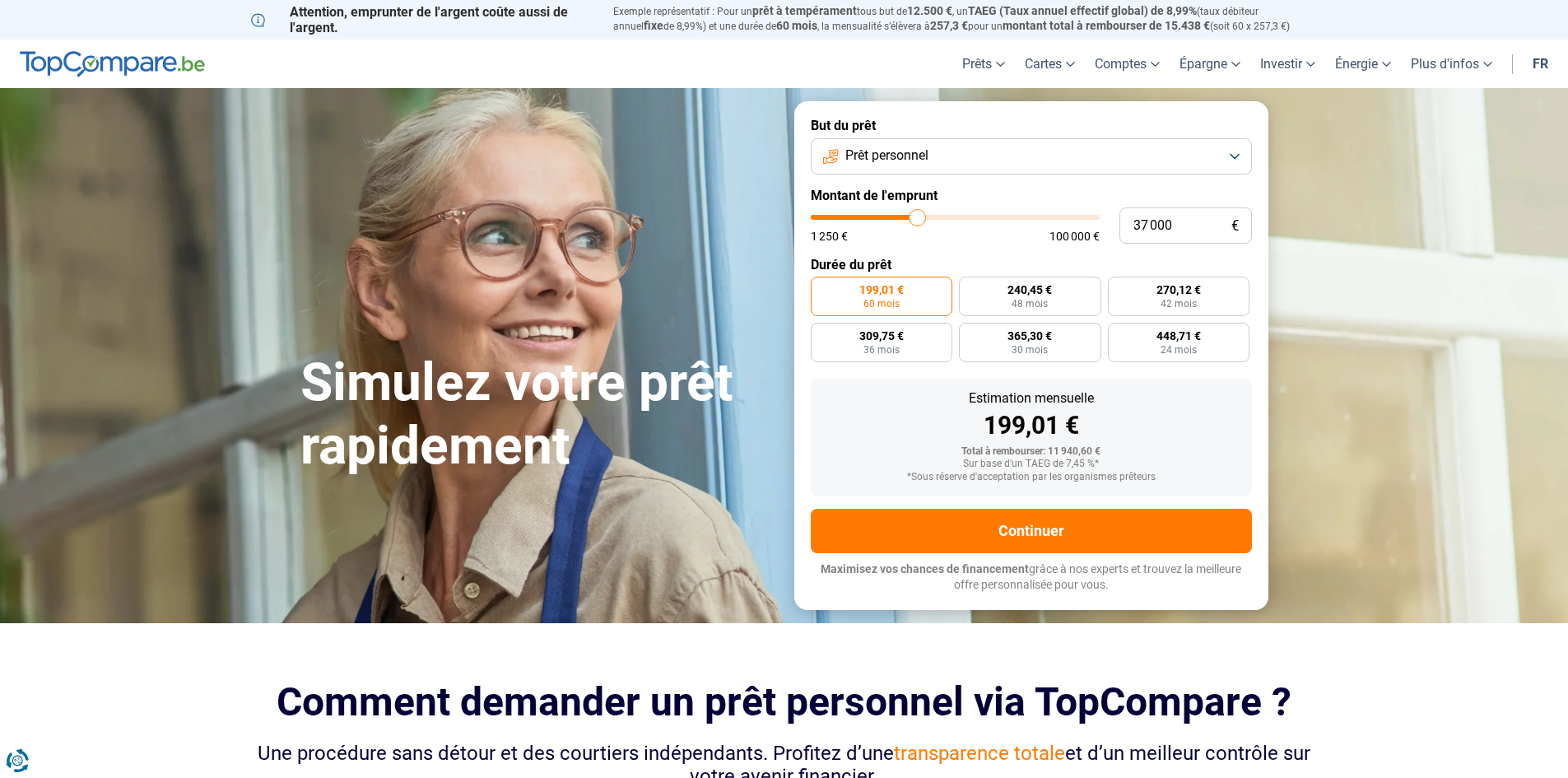
type input "37250"
type input "37 750"
type input "37750"
type input "38 000"
type input "38000"
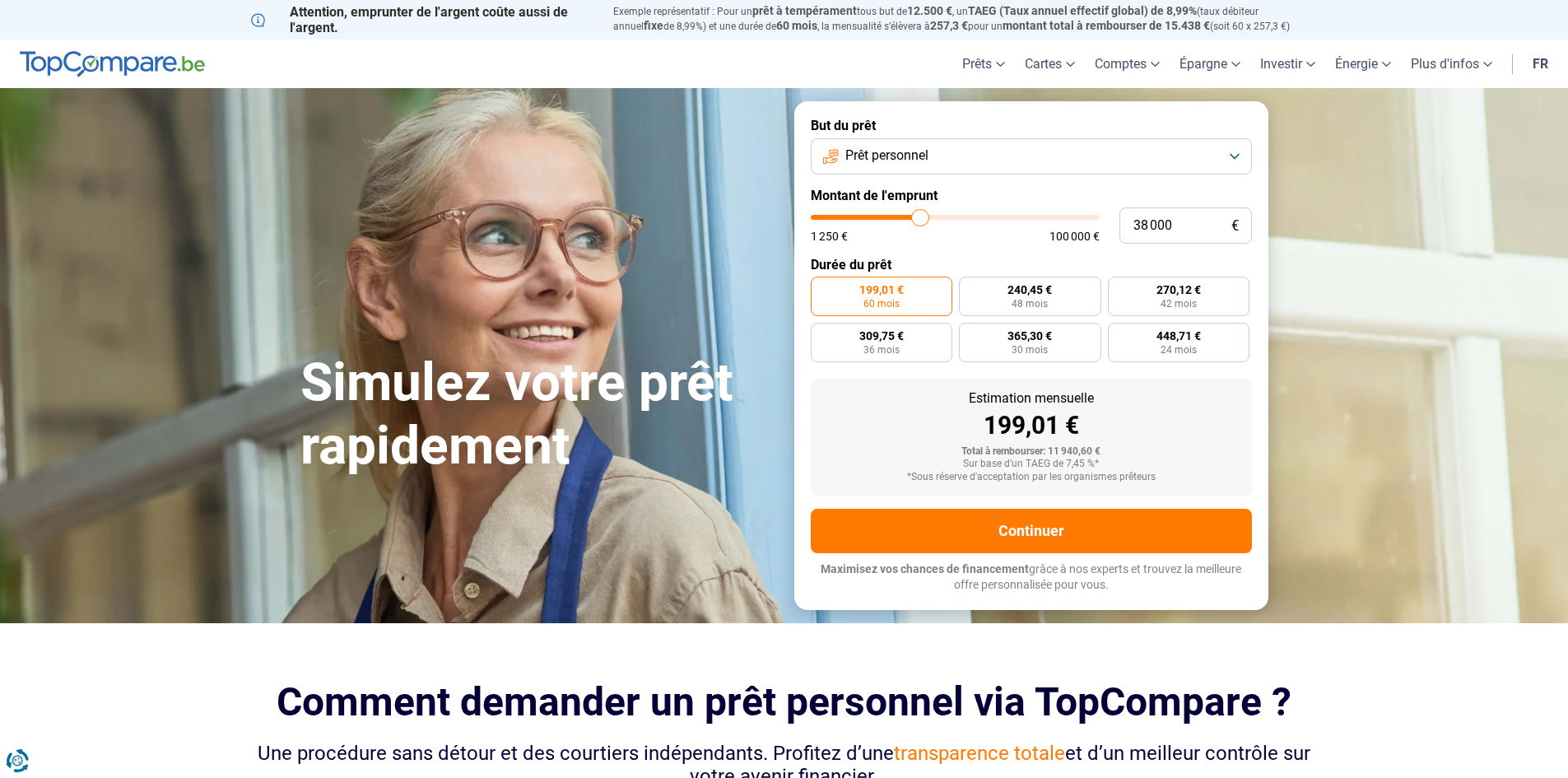
type input "38 250"
type input "38250"
type input "38 500"
type input "38500"
type input "38 750"
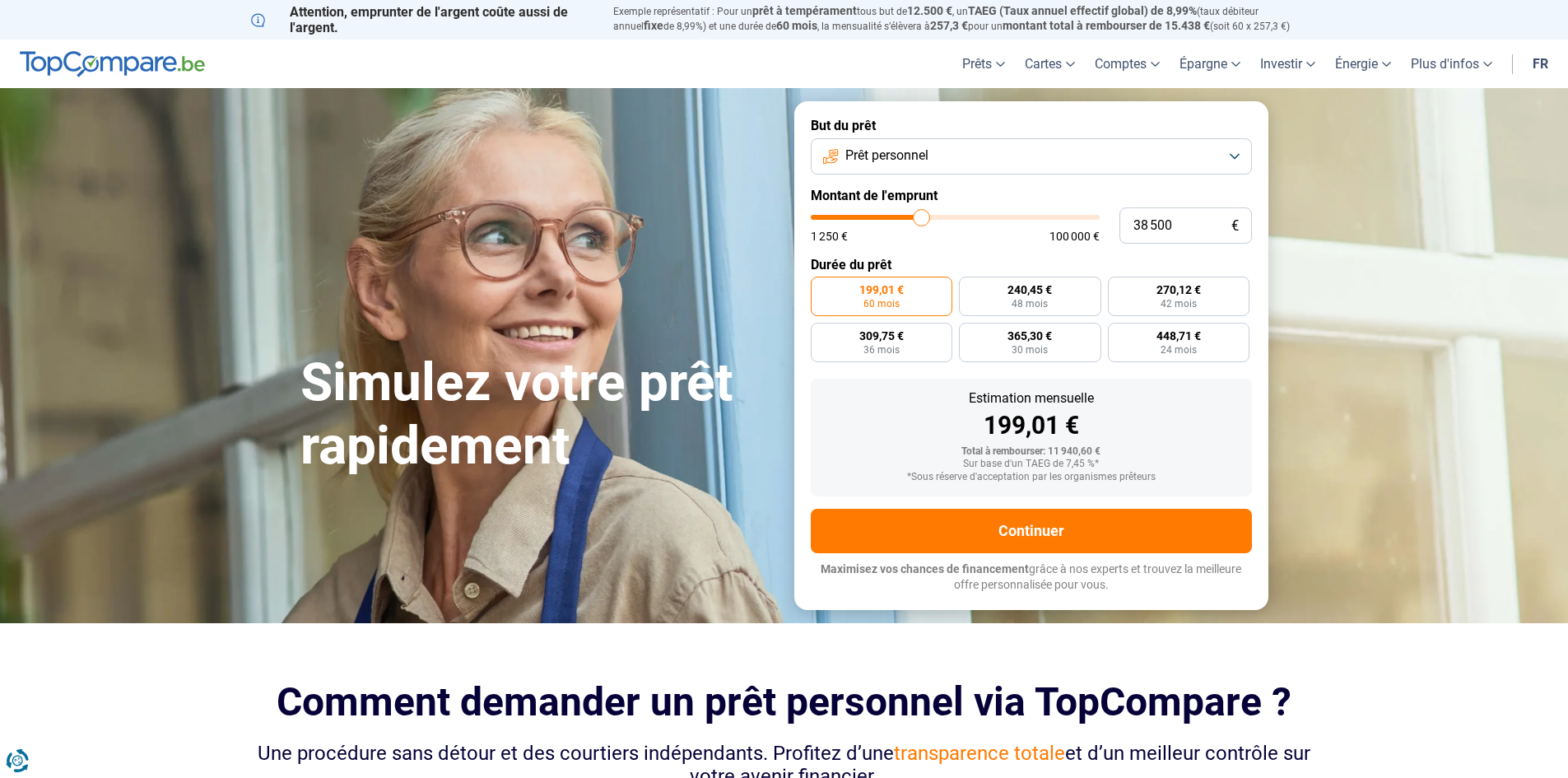
type input "38750"
type input "39 250"
type input "39250"
type input "39 500"
type input "39500"
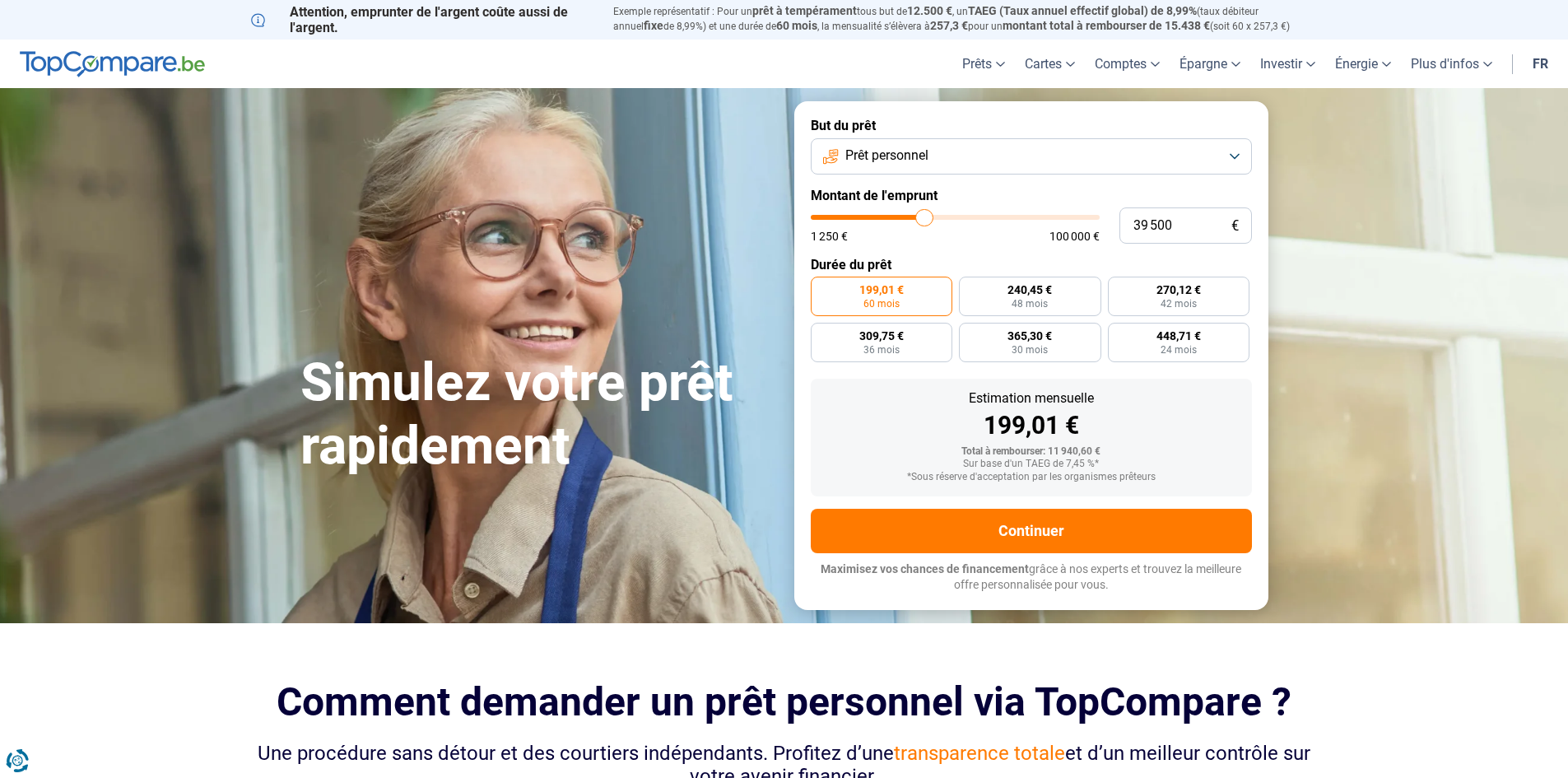
type input "39 750"
type input "39750"
type input "40 000"
drag, startPoint x: 843, startPoint y: 216, endPoint x: 925, endPoint y: 217, distance: 82.0
type input "40000"
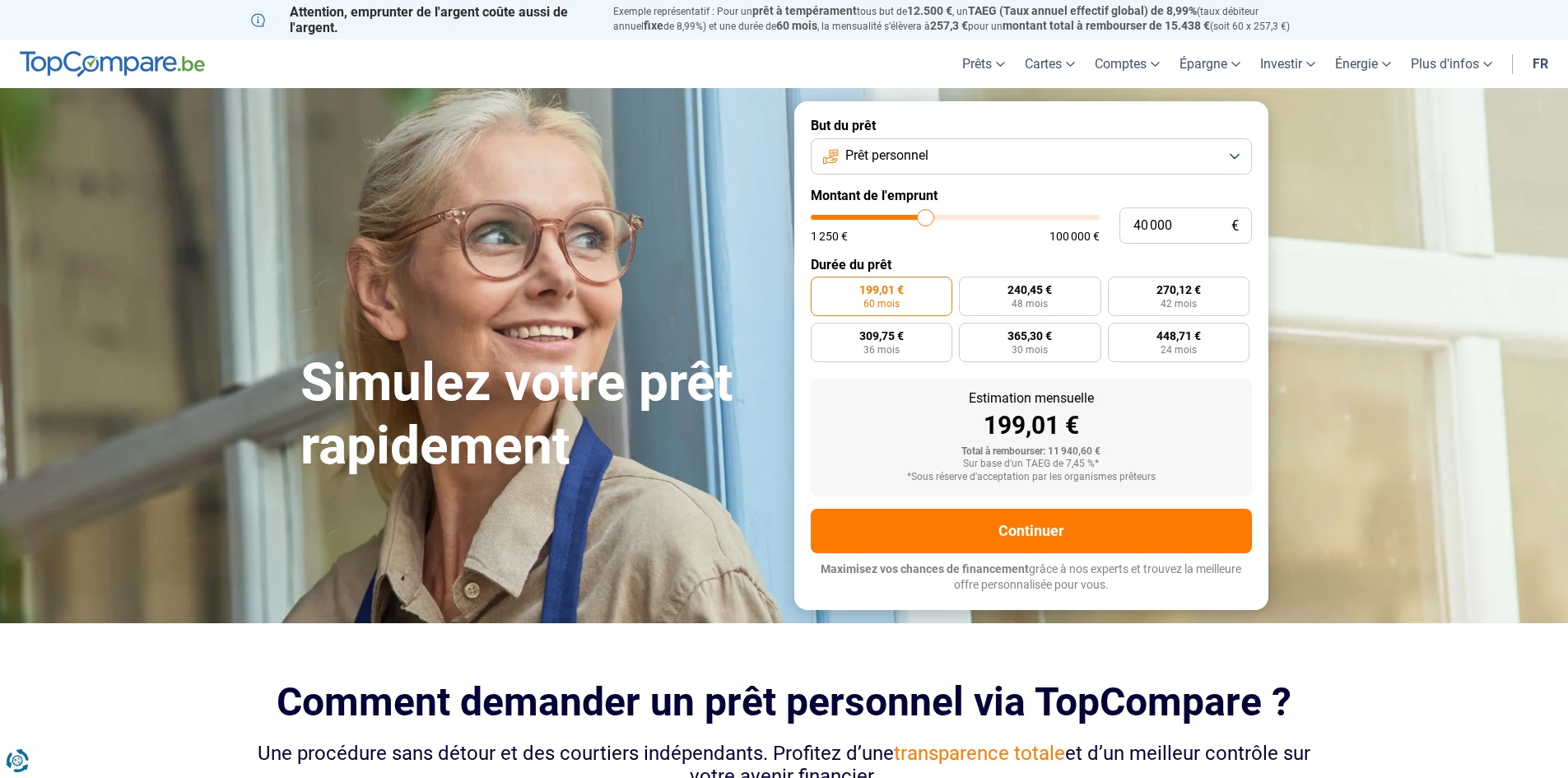
click at [925, 217] on input "range" at bounding box center [955, 217] width 289 height 5
radio input "false"
type input "39 750"
type input "39750"
type input "39 500"
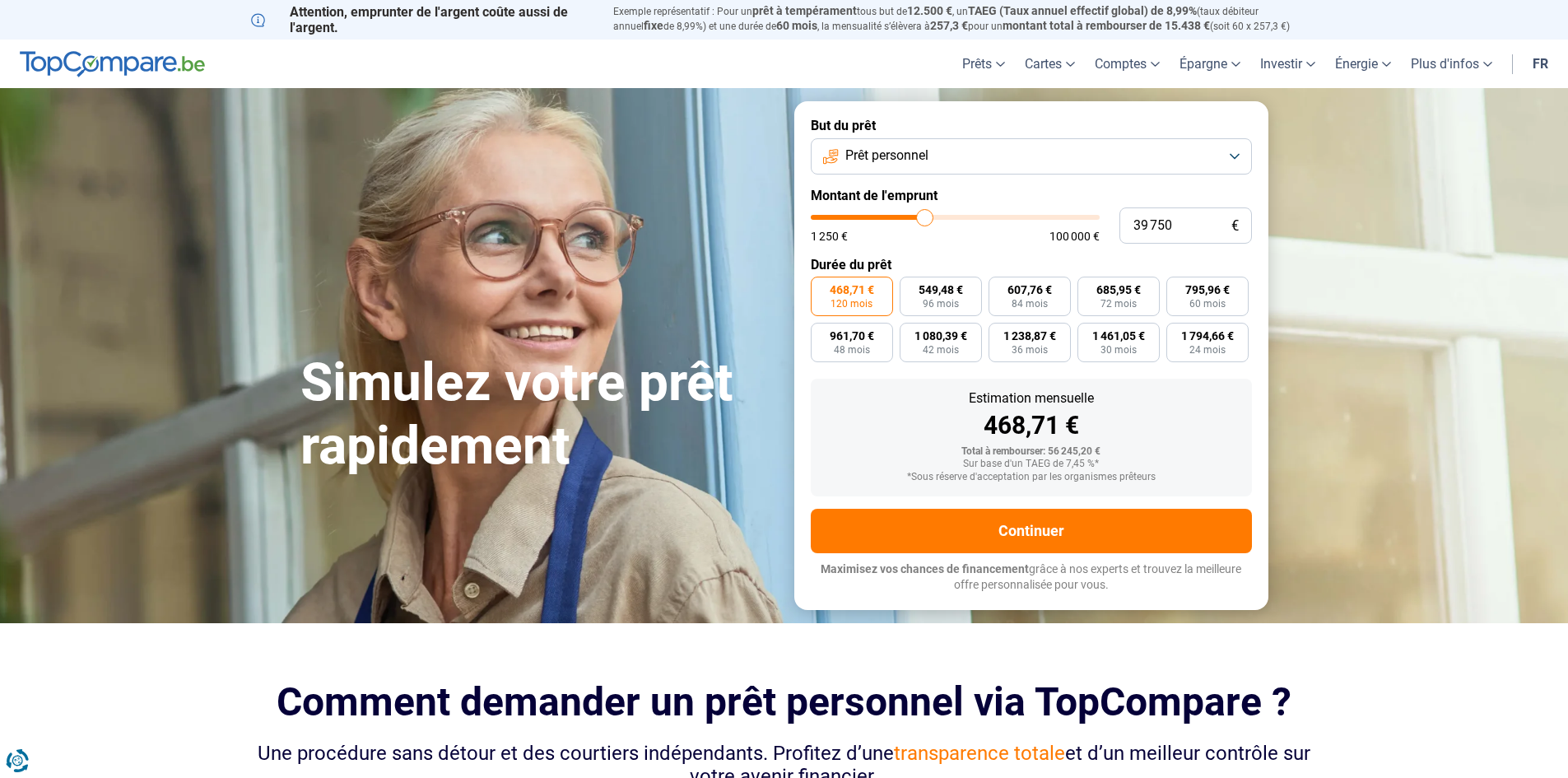
type input "39500"
type input "39 250"
type input "39250"
type input "38 250"
type input "38250"
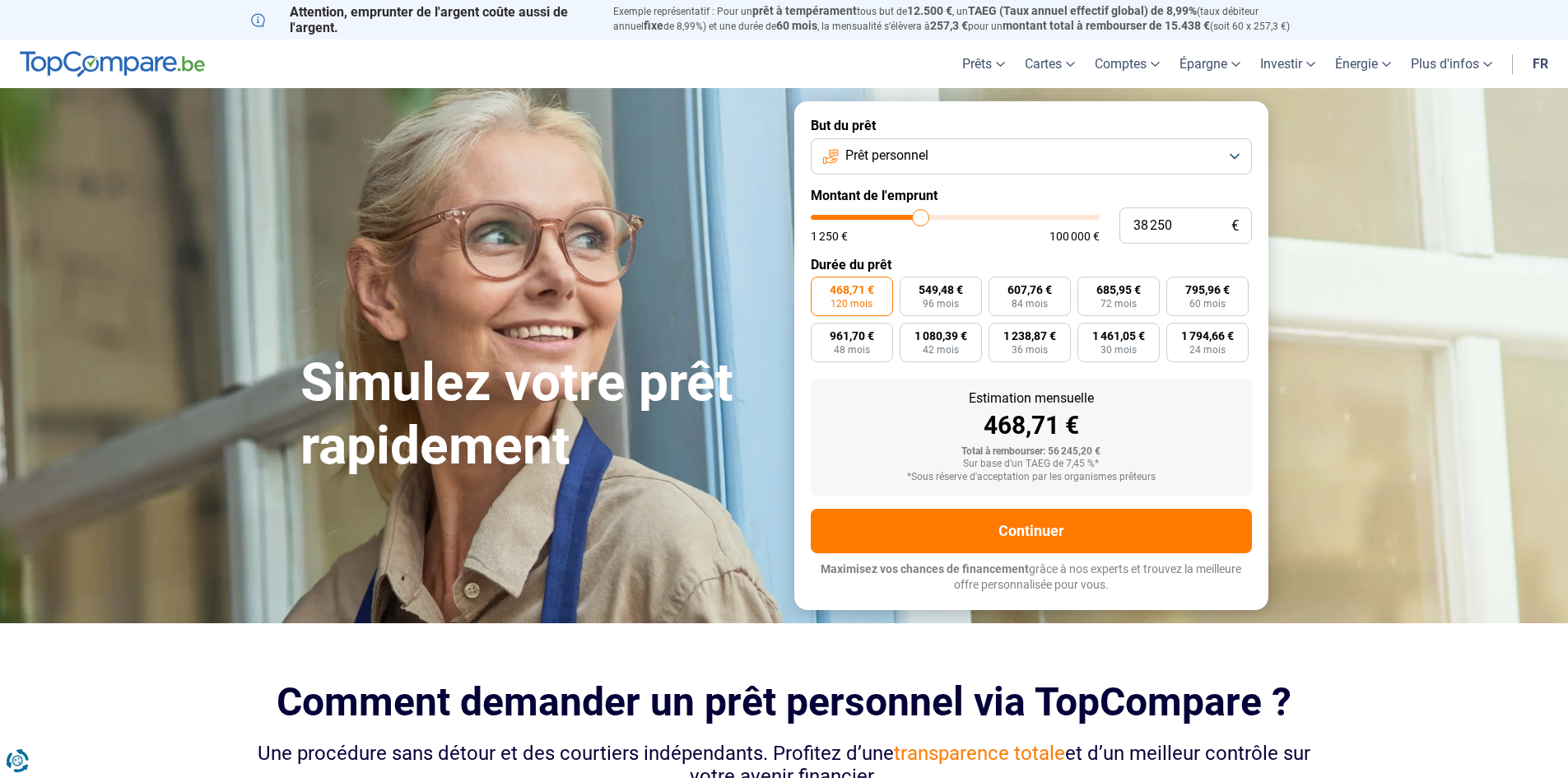
type input "37 250"
type input "37250"
type input "36 750"
type input "36750"
type input "35 750"
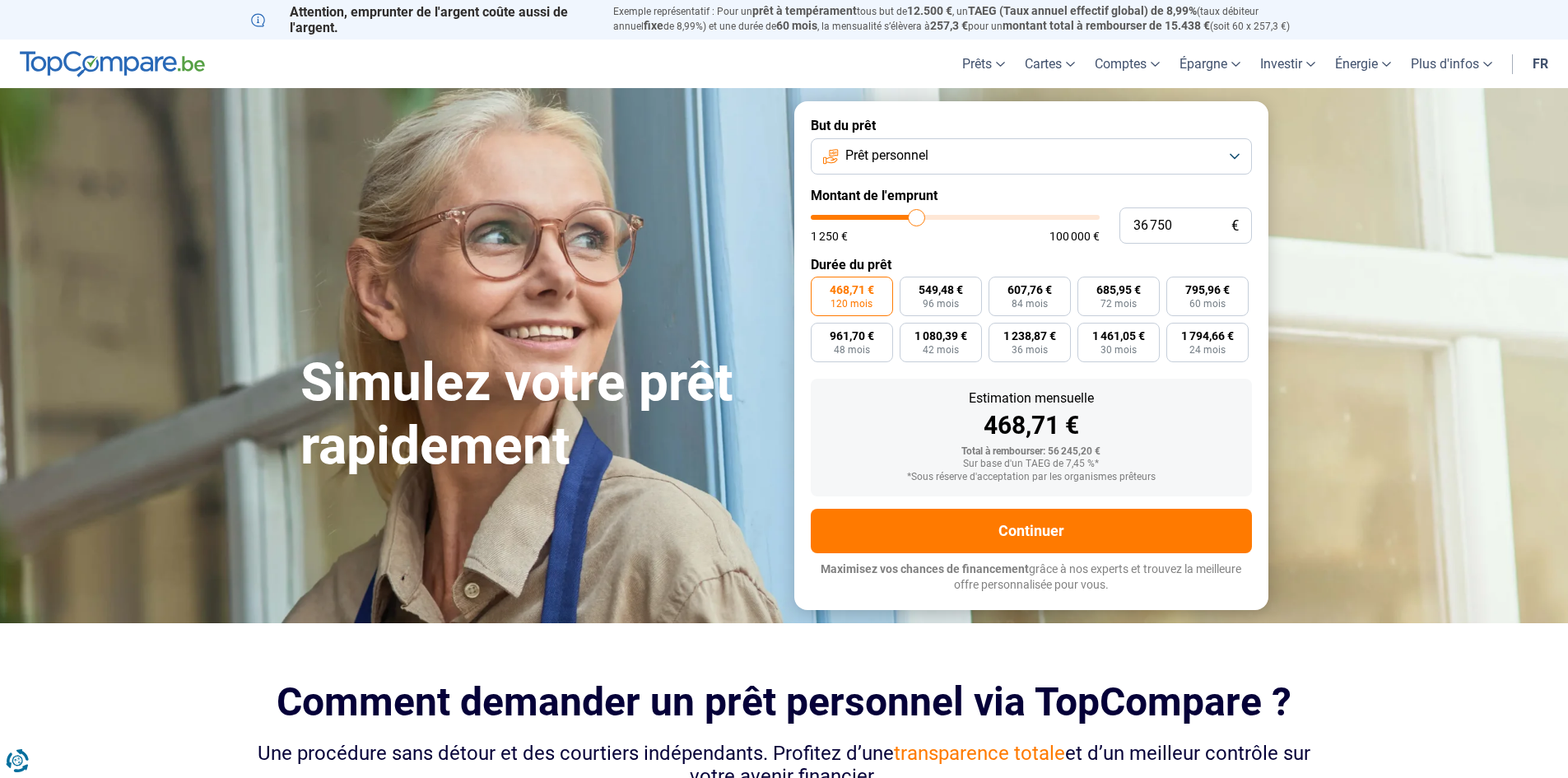
type input "35750"
type input "35 250"
type input "35250"
type input "34 750"
type input "34750"
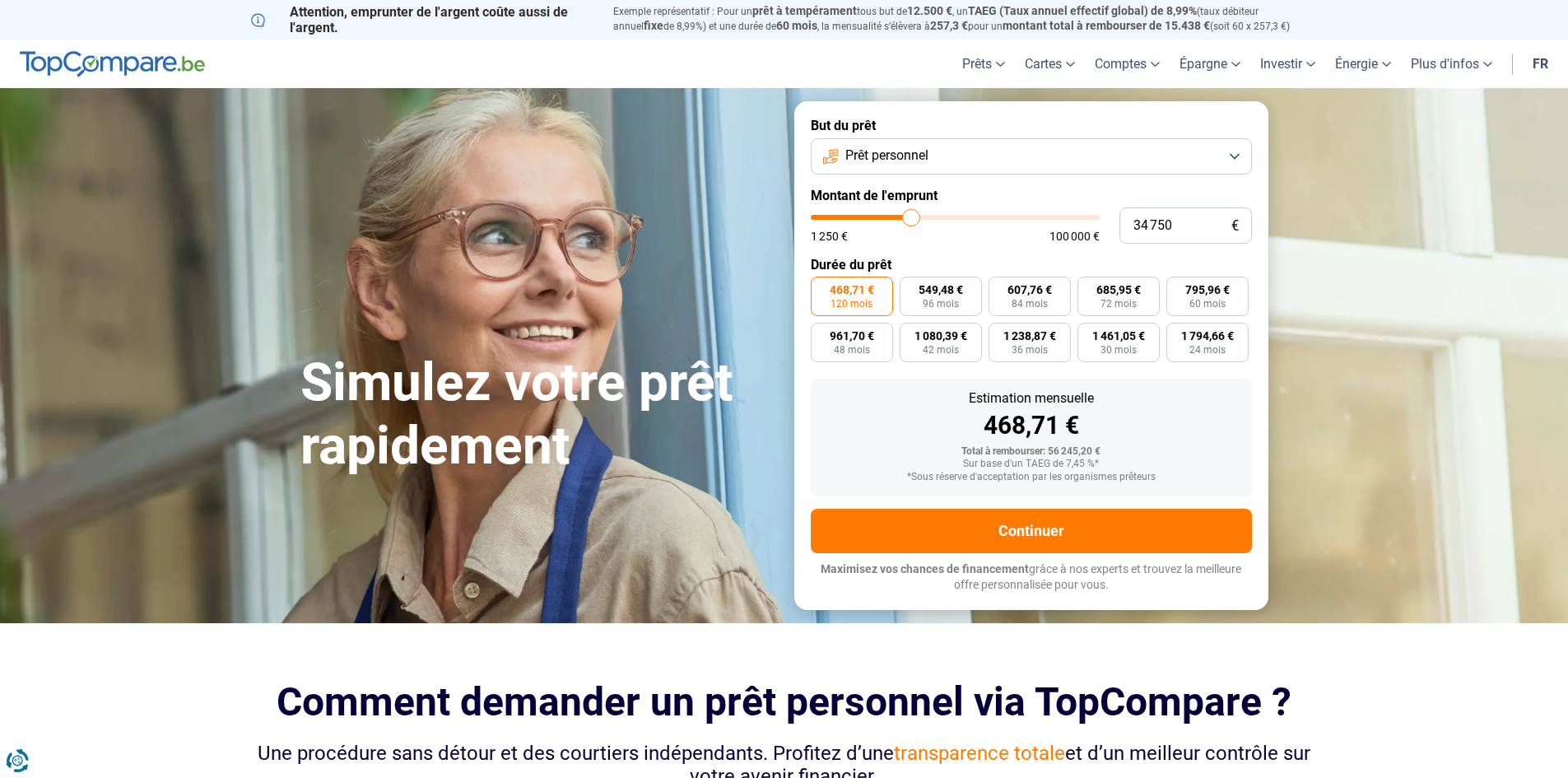
type input "32 750"
type input "32750"
type input "31 750"
type input "31750"
type input "30 750"
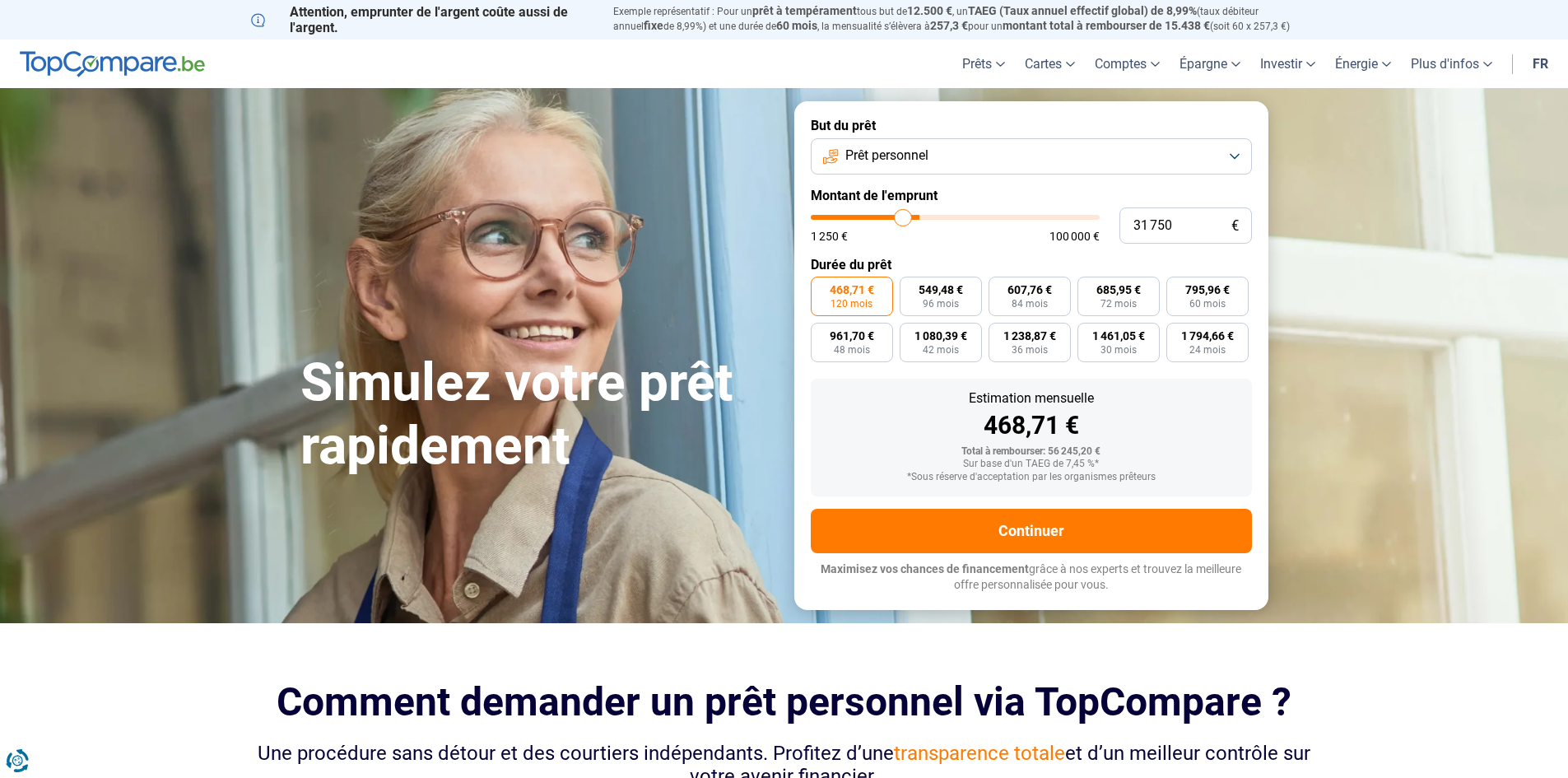
type input "30750"
type input "29 250"
type input "29250"
type input "27 750"
type input "27750"
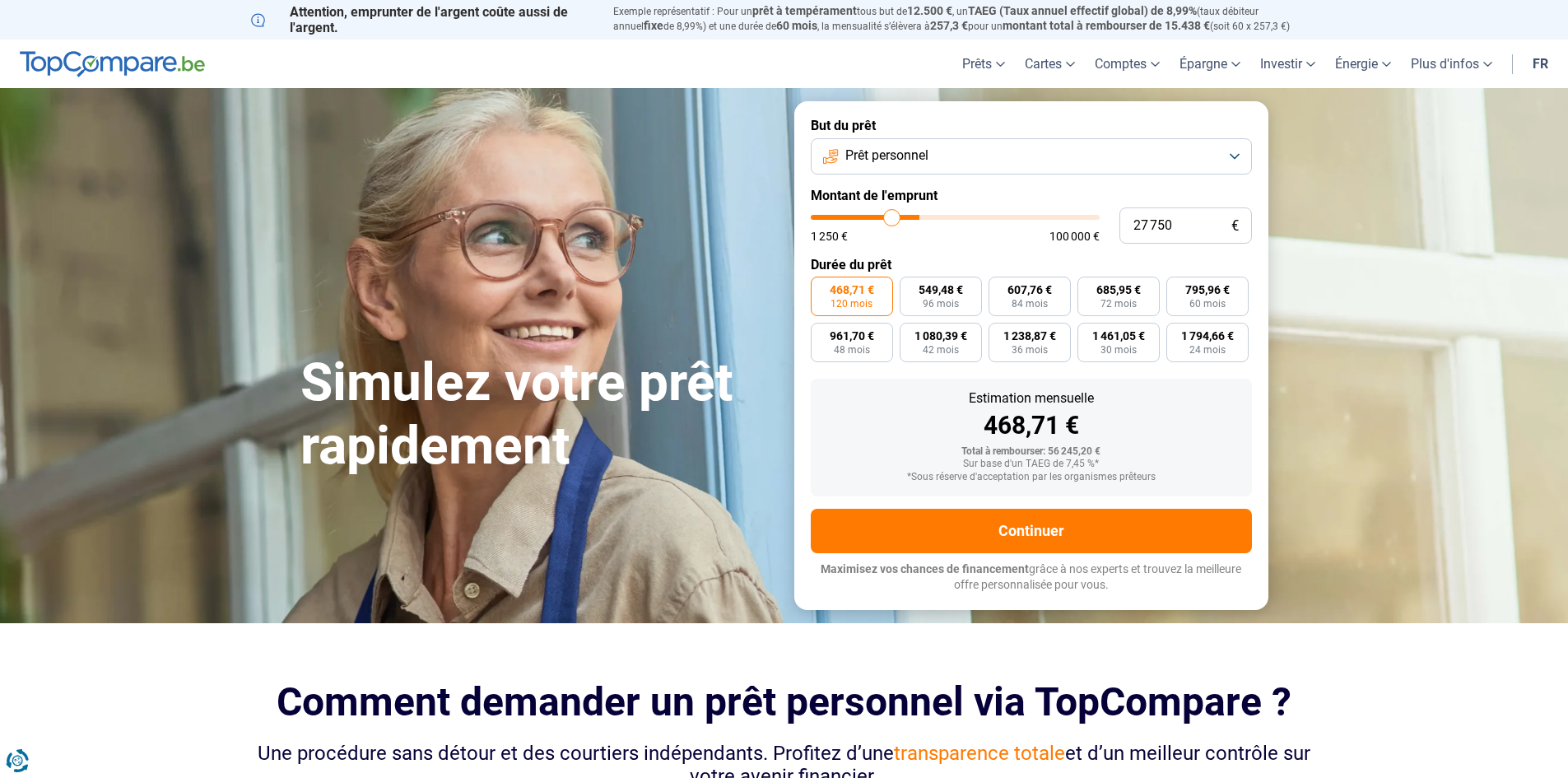
type input "26 750"
type input "26750"
type input "26 250"
type input "26250"
type input "26 000"
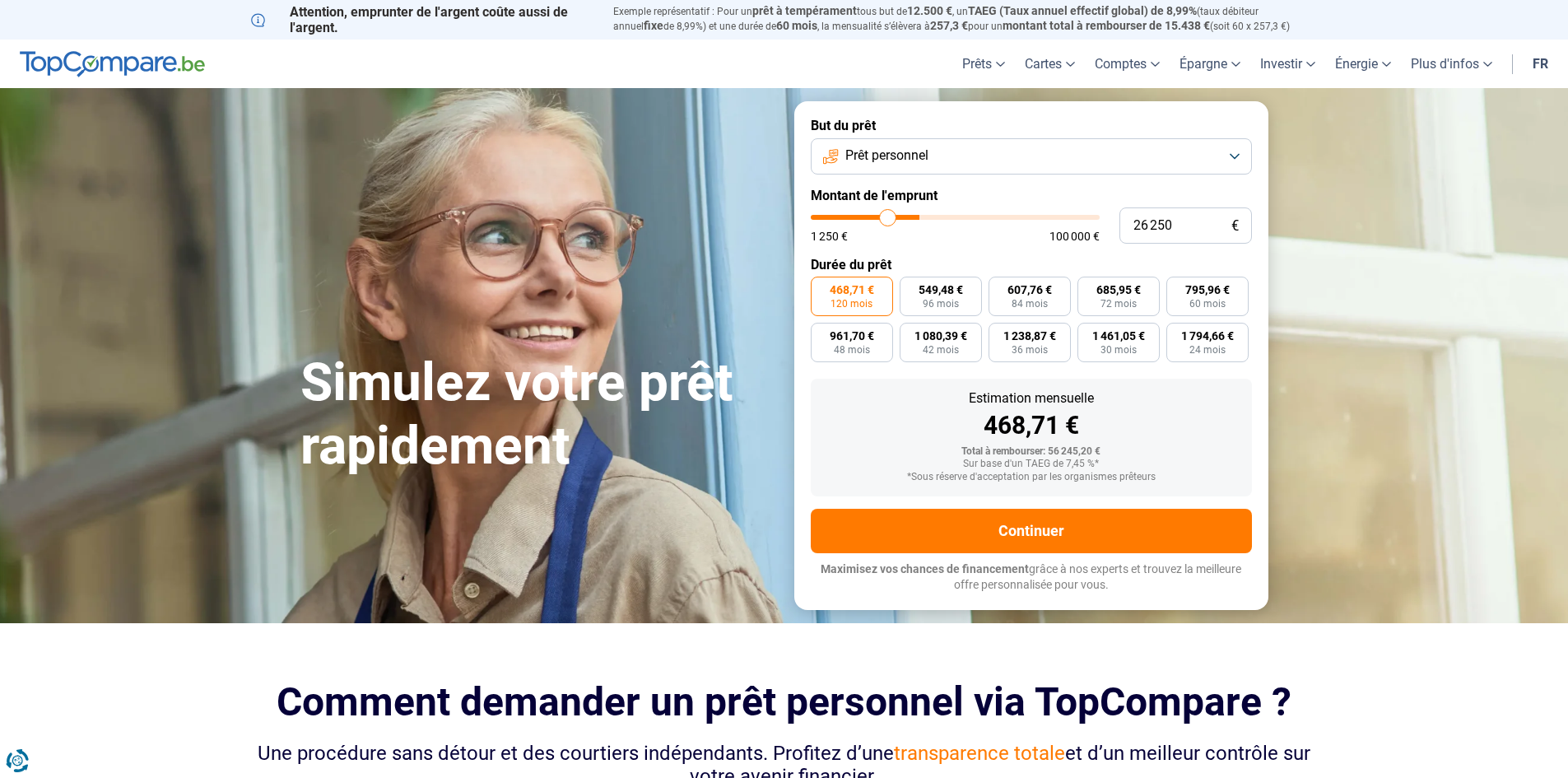
type input "26000"
type input "25 000"
type input "25000"
type input "24 750"
type input "24750"
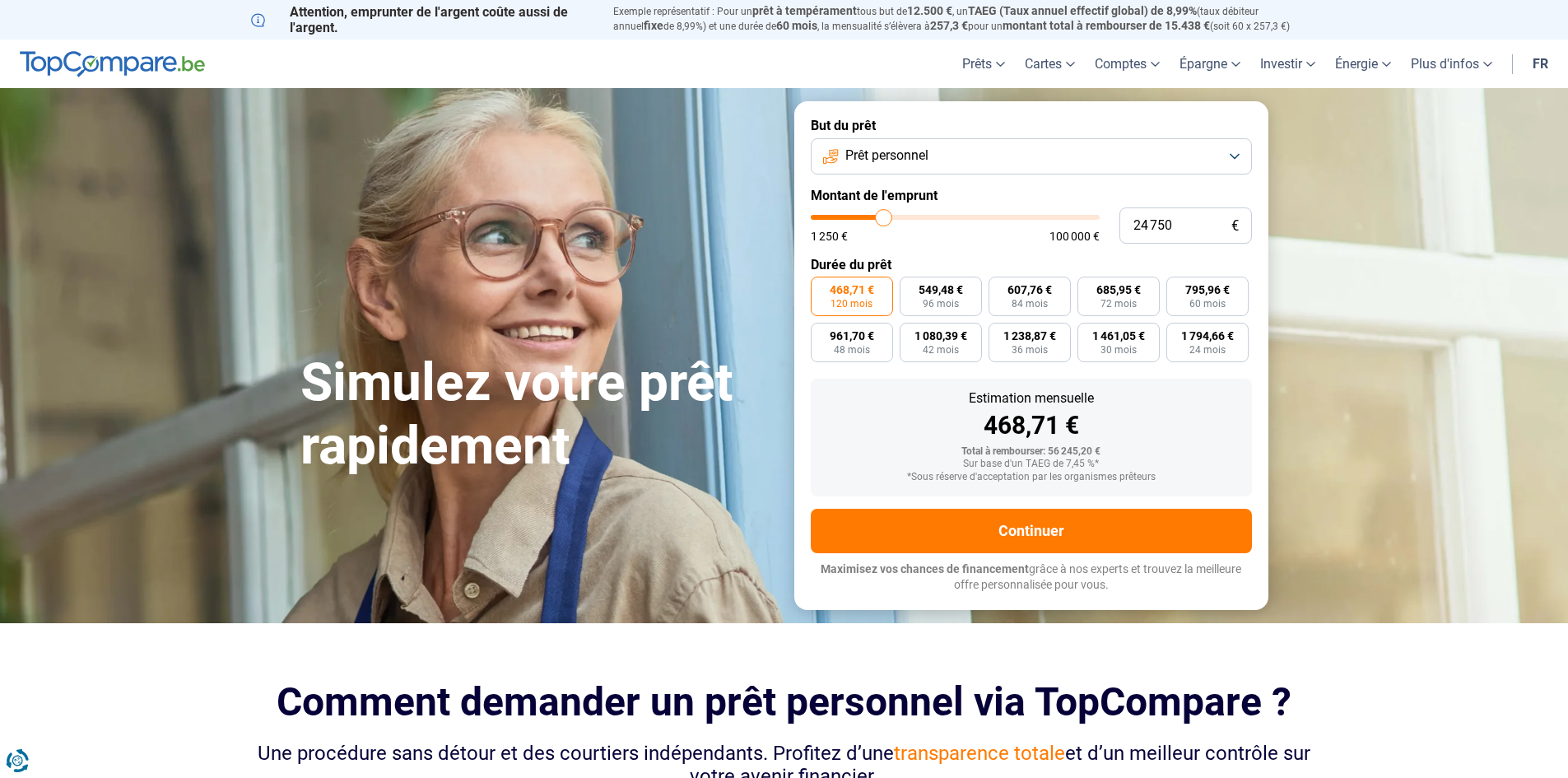
type input "24 500"
type input "24500"
type input "24 250"
type input "24250"
type input "23 750"
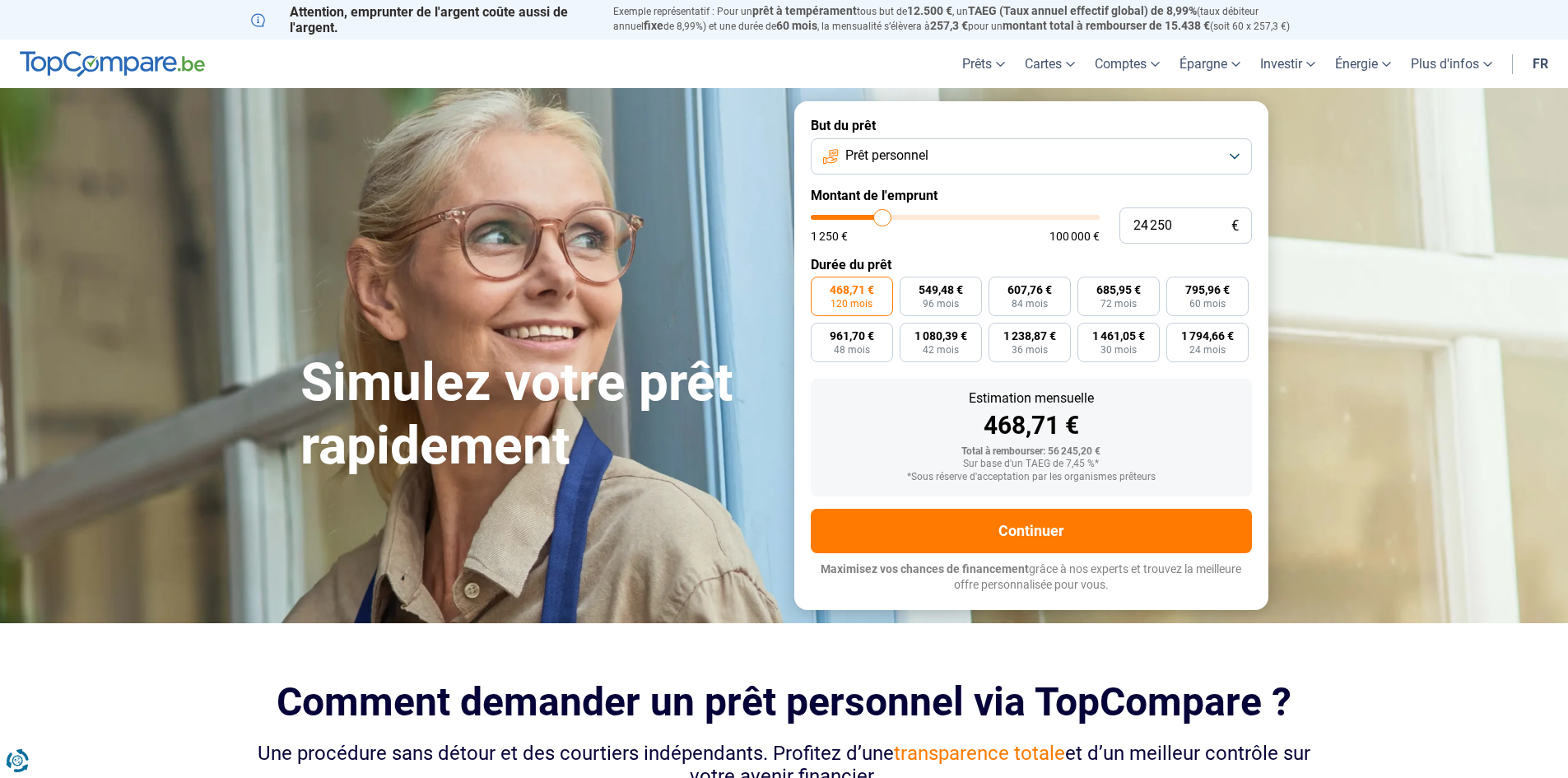
type input "23750"
type input "23 500"
type input "23500"
type input "23 250"
type input "23250"
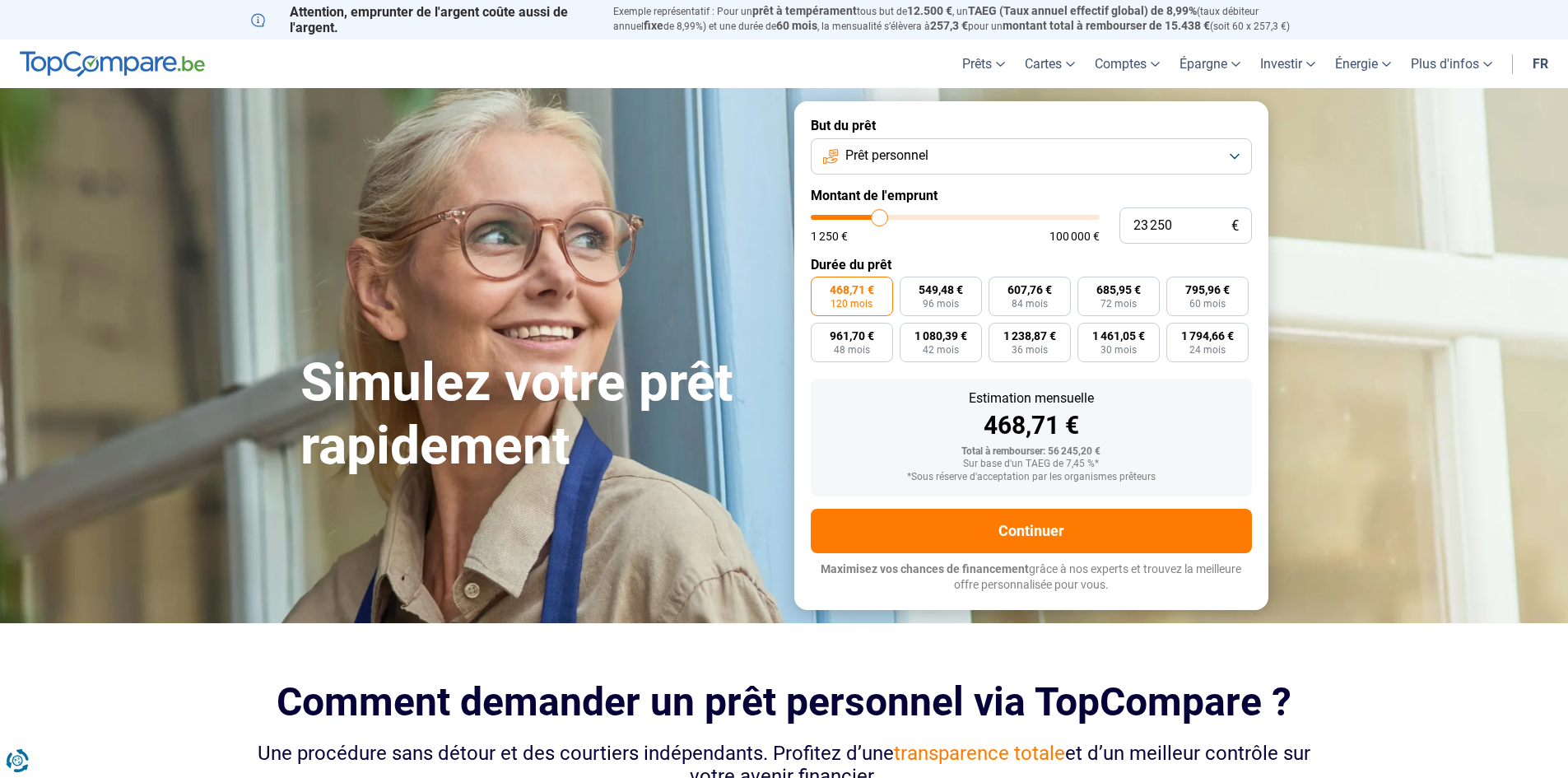
type input "23 000"
type input "23000"
type input "22 750"
type input "22750"
type input "22 250"
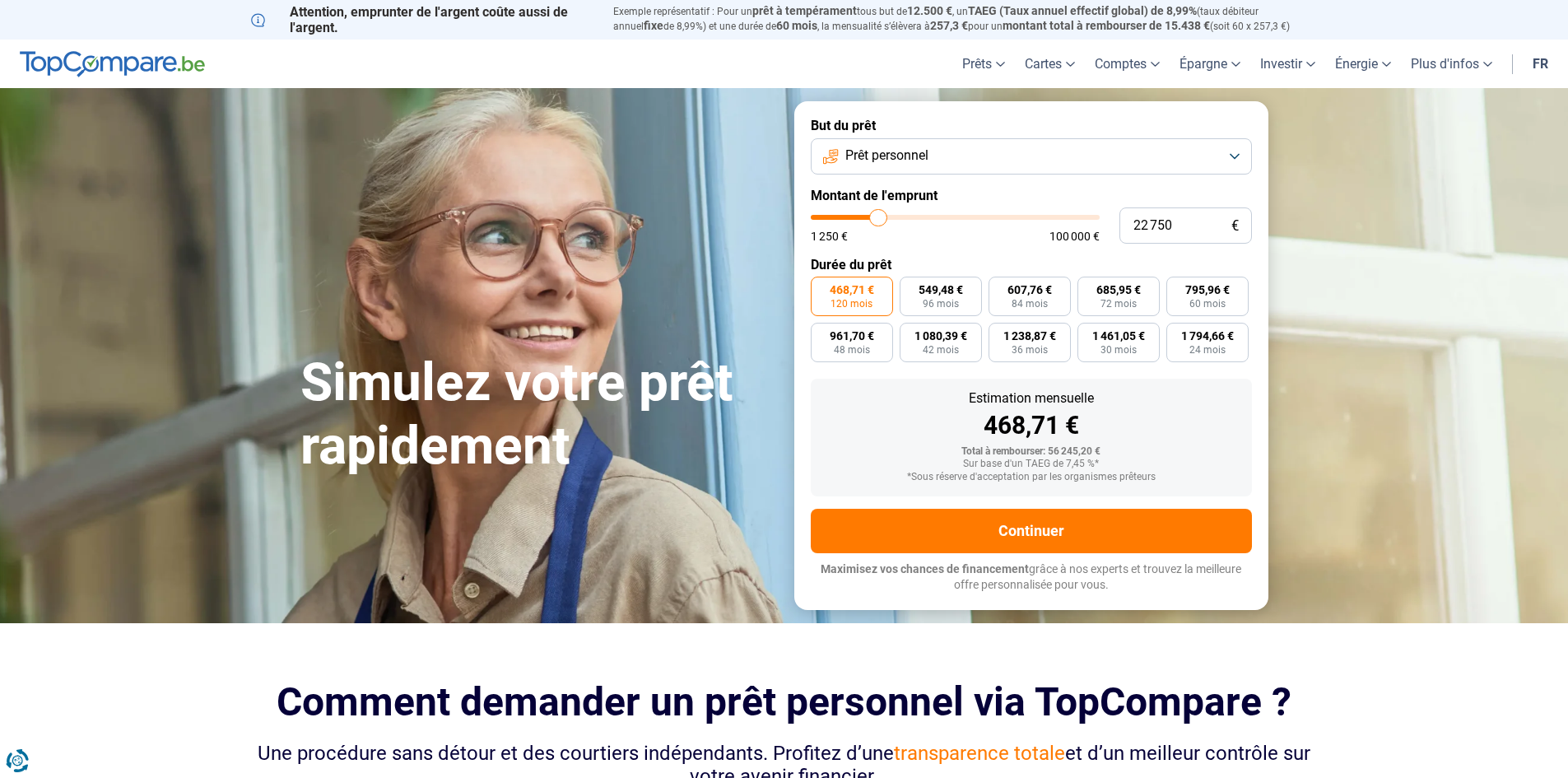
type input "22250"
type input "22 000"
type input "22000"
type input "21 750"
type input "21750"
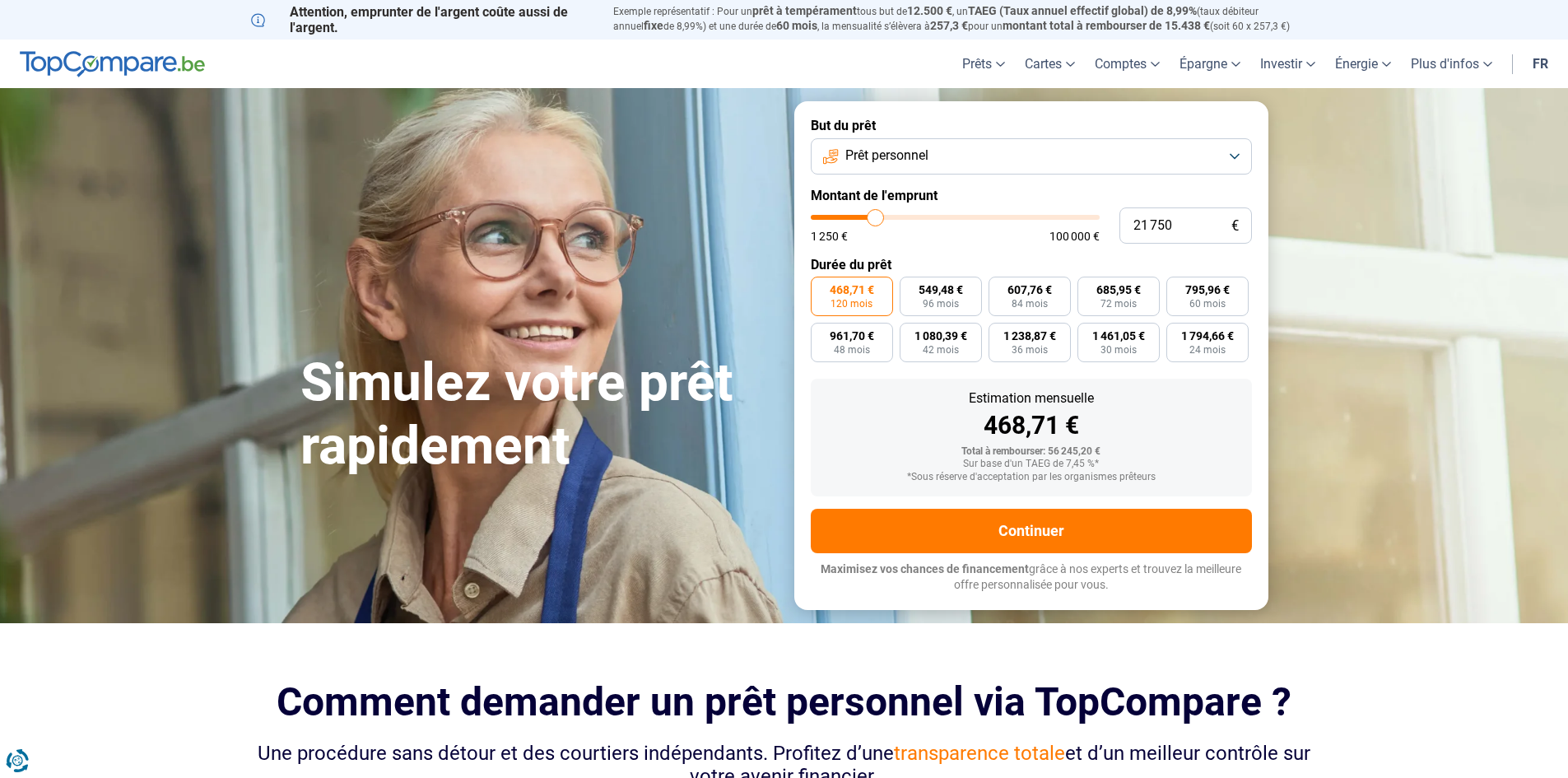
type input "21 500"
type input "21500"
type input "21 250"
type input "21250"
type input "20 750"
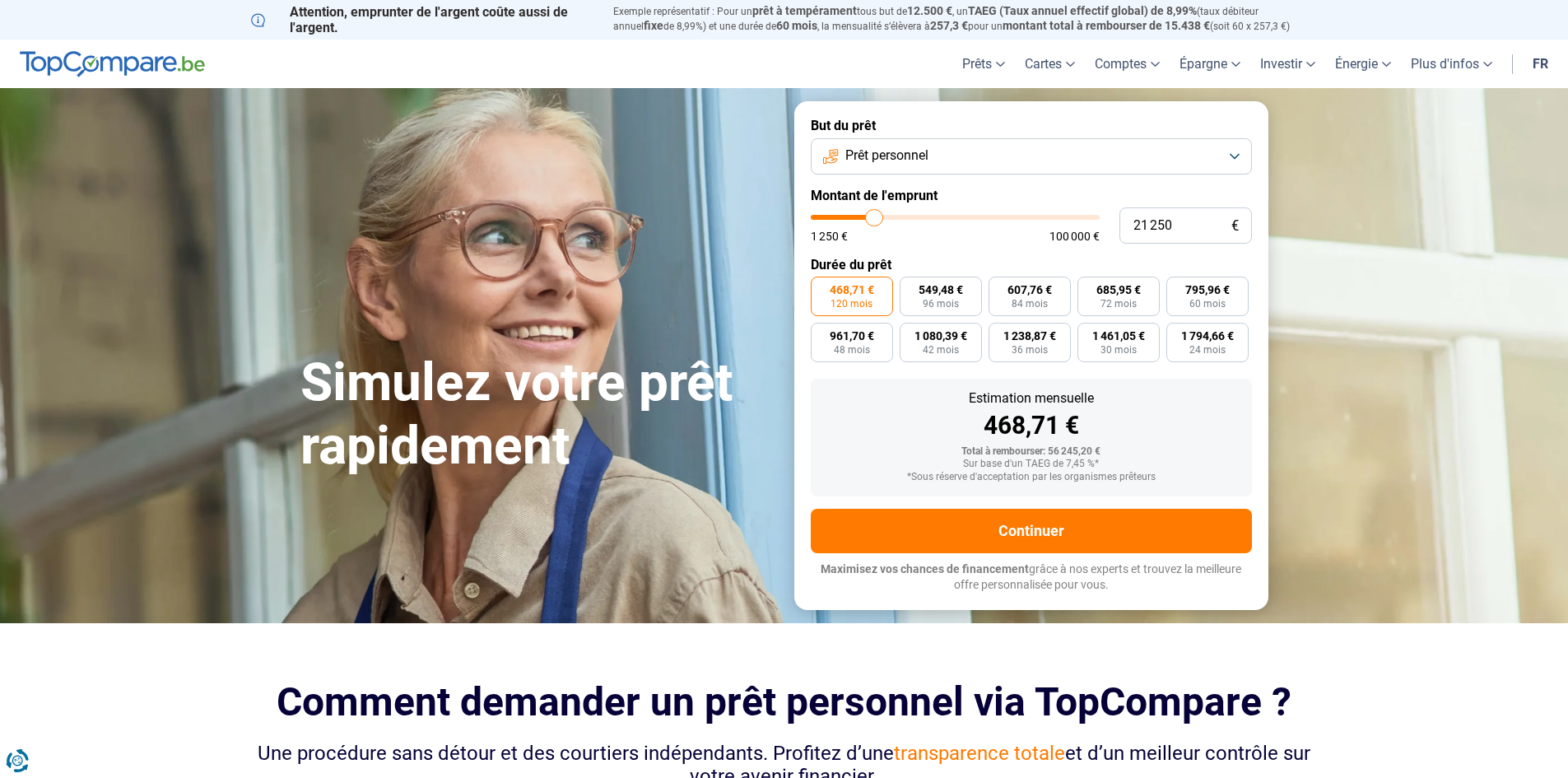
type input "20750"
type input "20 500"
drag, startPoint x: 925, startPoint y: 217, endPoint x: 872, endPoint y: 211, distance: 53.3
click at [872, 215] on input "range" at bounding box center [955, 217] width 289 height 5
